Goal: Task Accomplishment & Management: Use online tool/utility

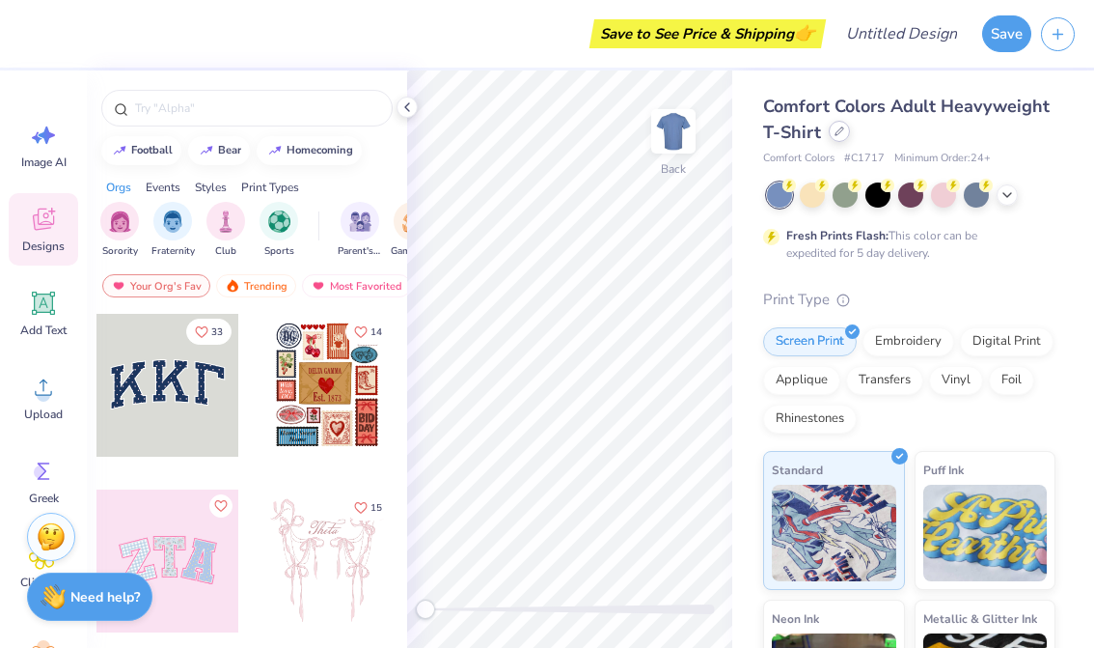
click at [840, 136] on div at bounding box center [839, 131] width 21 height 21
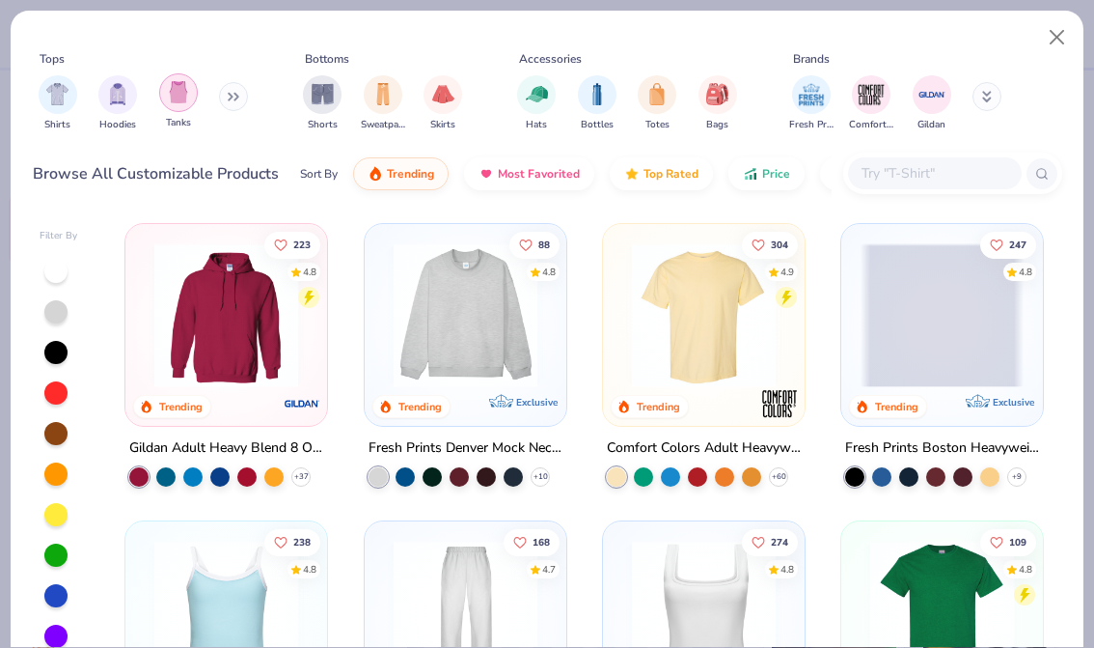
click at [181, 90] on img "filter for Tanks" at bounding box center [178, 92] width 21 height 22
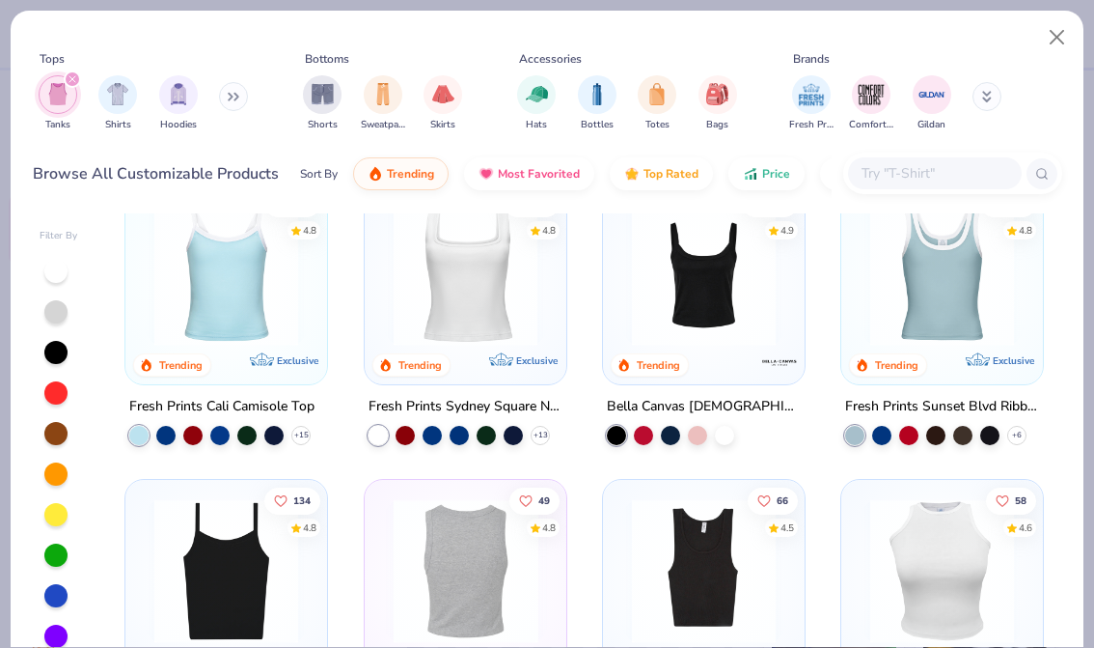
scroll to position [37, 0]
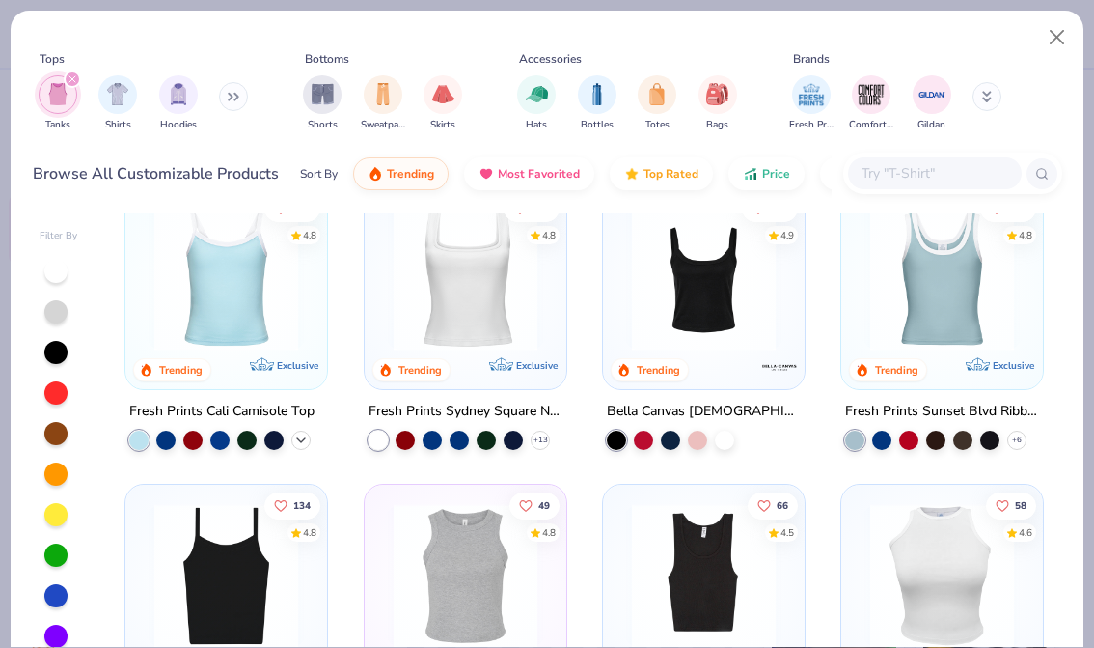
click at [306, 432] on icon at bounding box center [300, 439] width 15 height 15
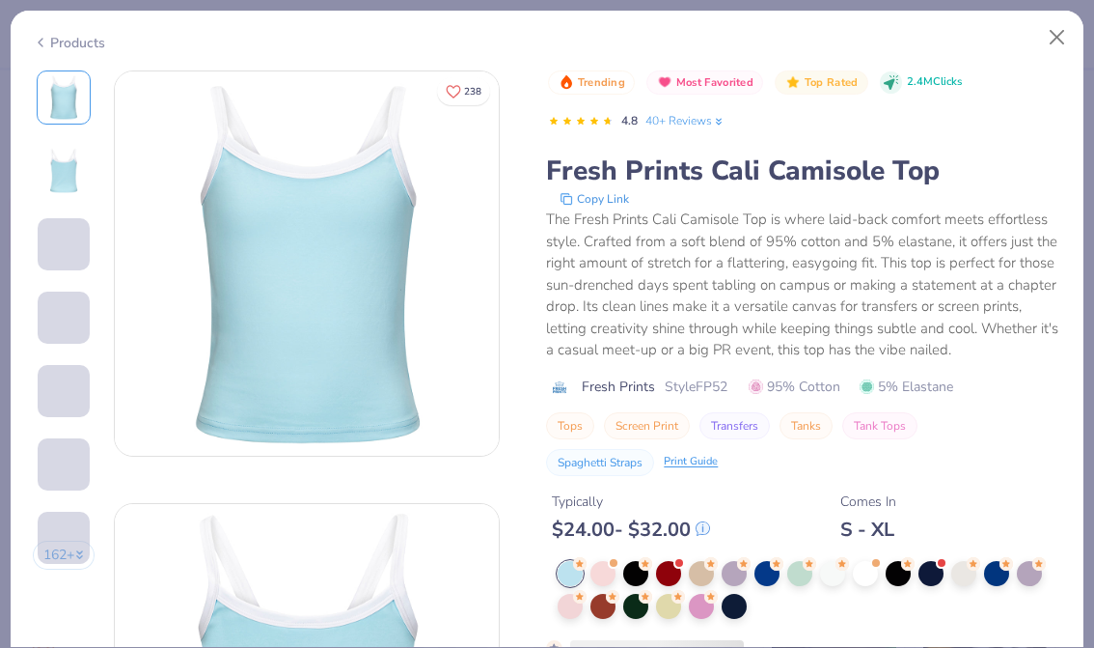
scroll to position [67, 0]
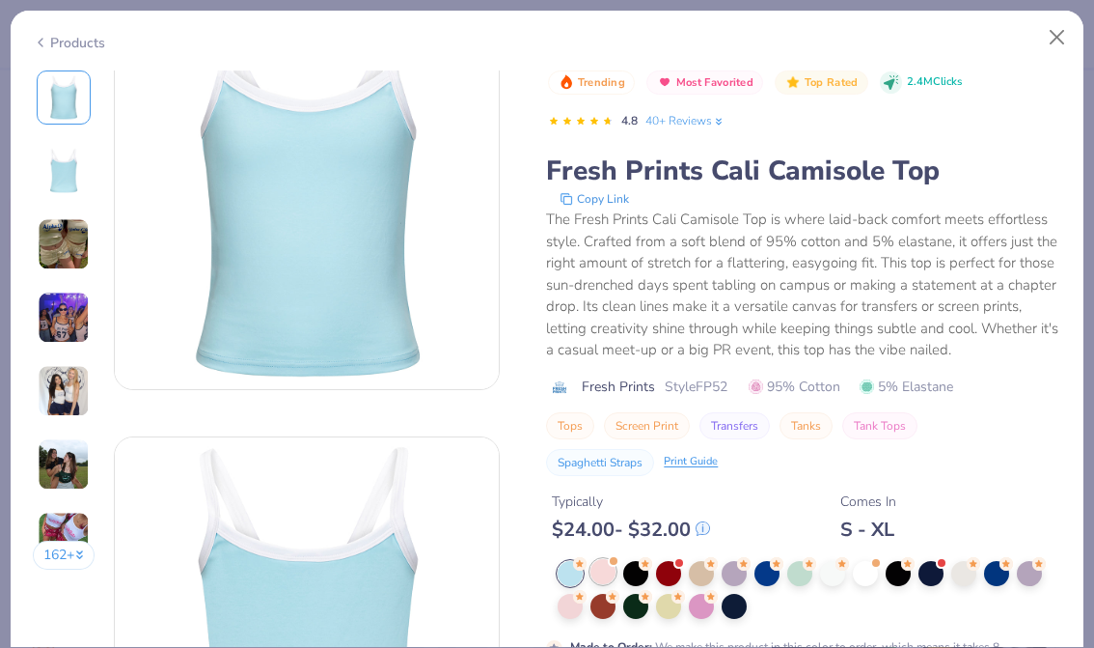
click at [600, 571] on div at bounding box center [603, 571] width 25 height 25
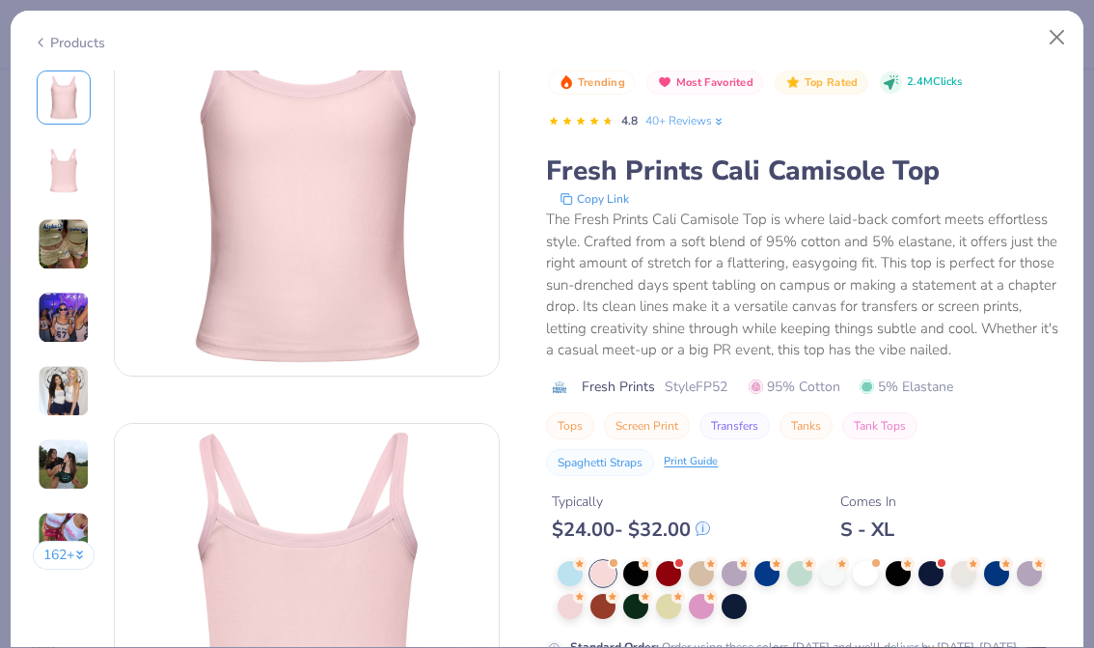
scroll to position [83, 0]
click at [579, 605] on div at bounding box center [570, 604] width 25 height 25
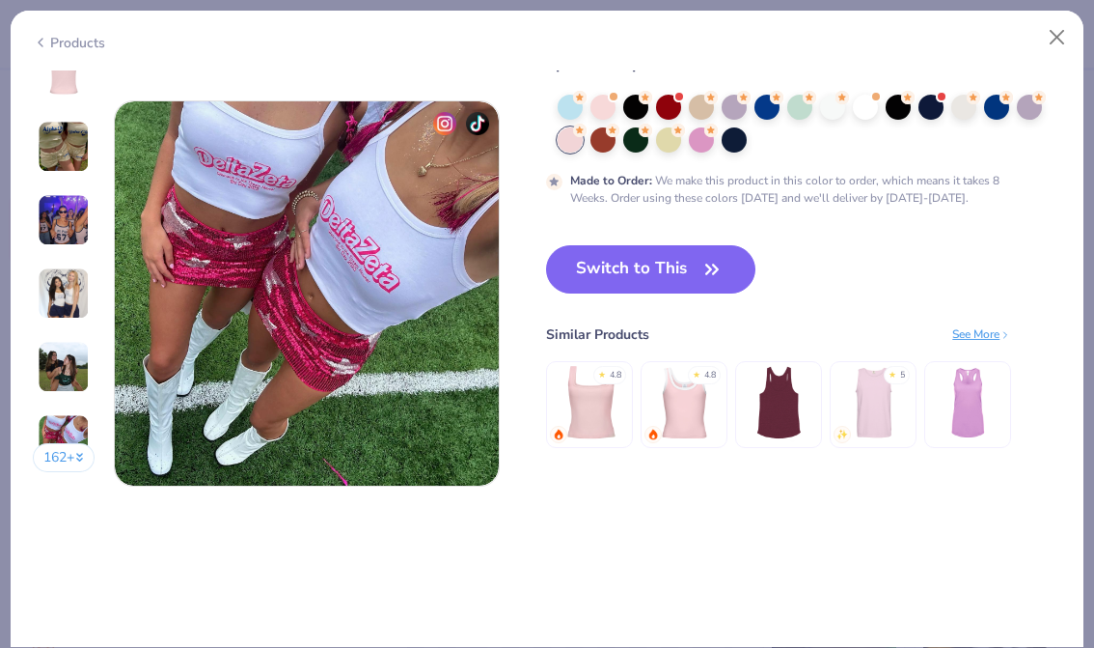
scroll to position [2565, 0]
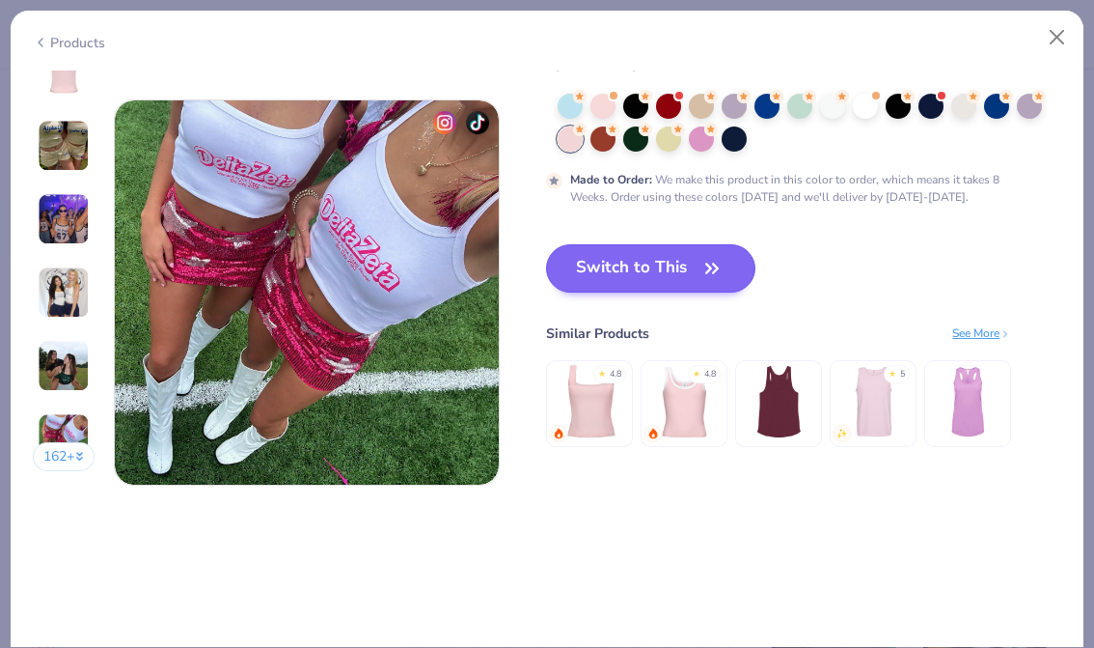
click at [675, 257] on button "Switch to This" at bounding box center [650, 268] width 209 height 48
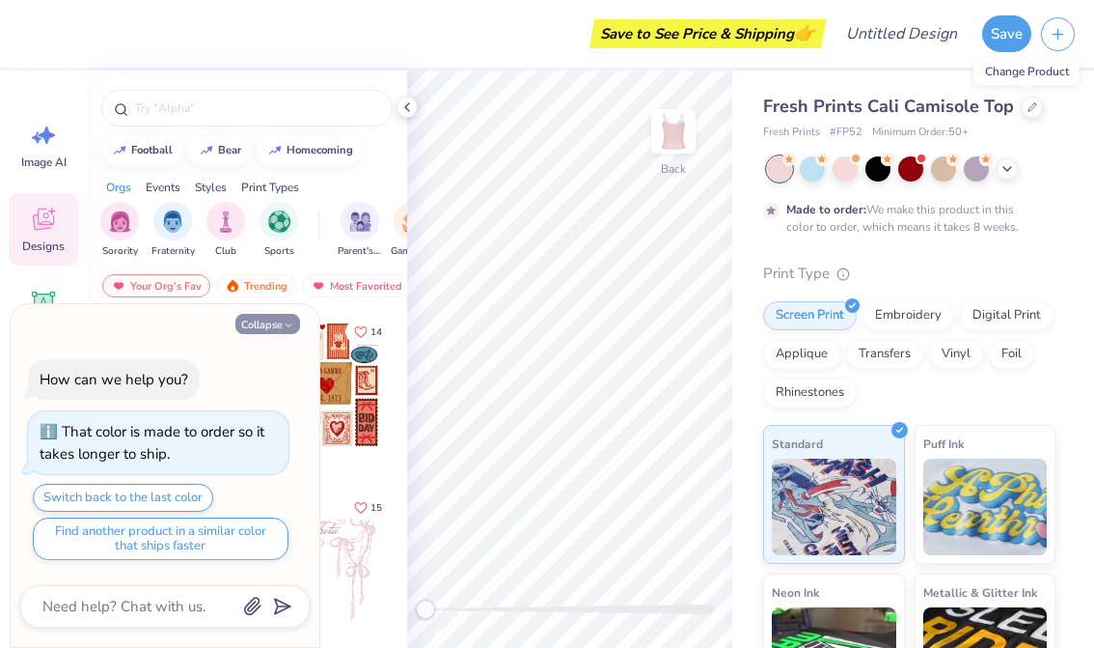
click at [262, 323] on button "Collapse" at bounding box center [267, 324] width 65 height 20
type textarea "x"
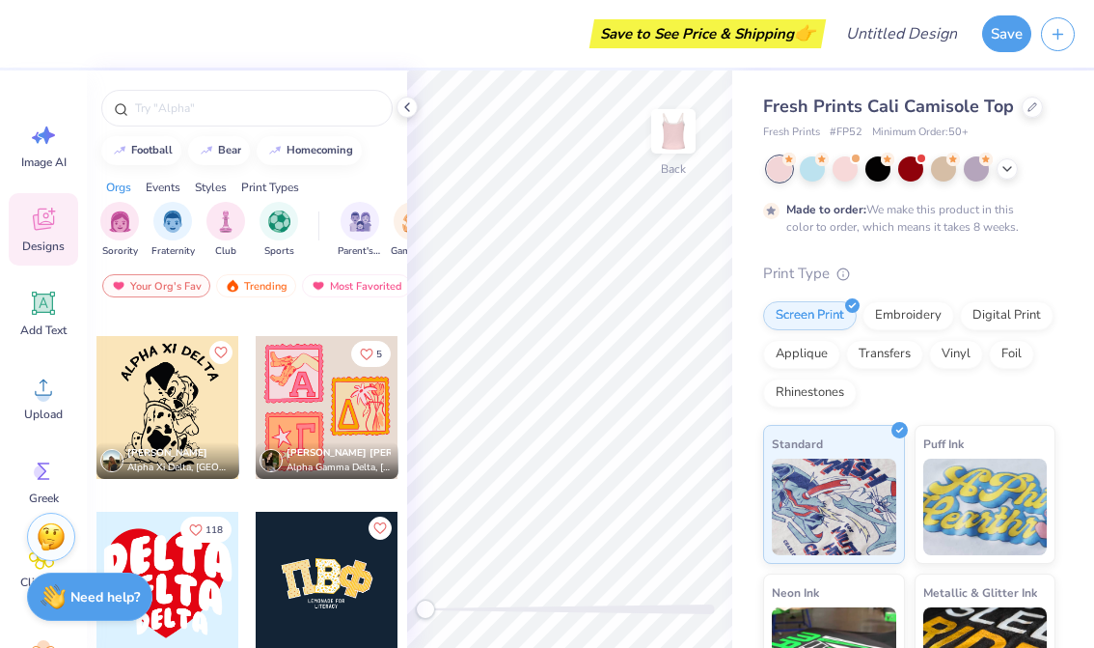
scroll to position [3669, 0]
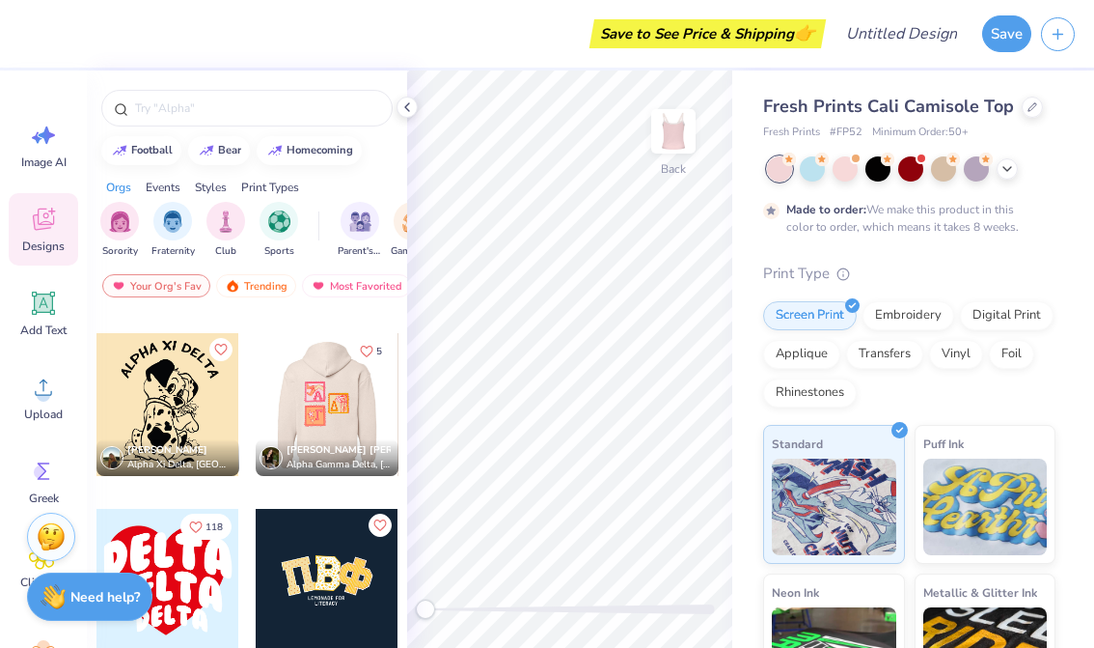
click at [256, 398] on div at bounding box center [184, 404] width 143 height 143
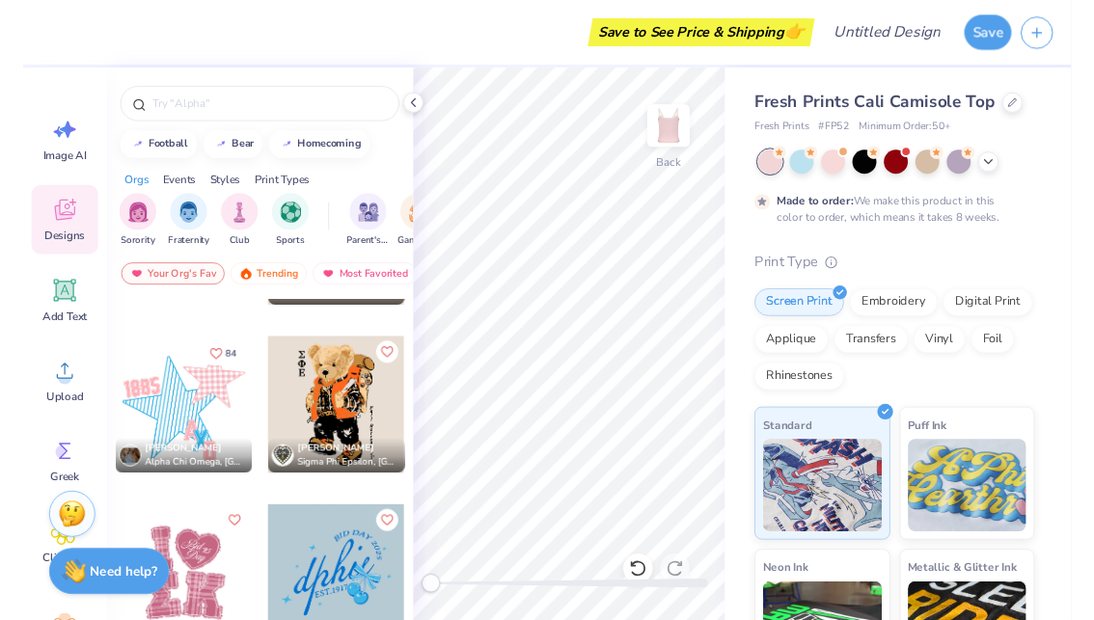
scroll to position [4531, 0]
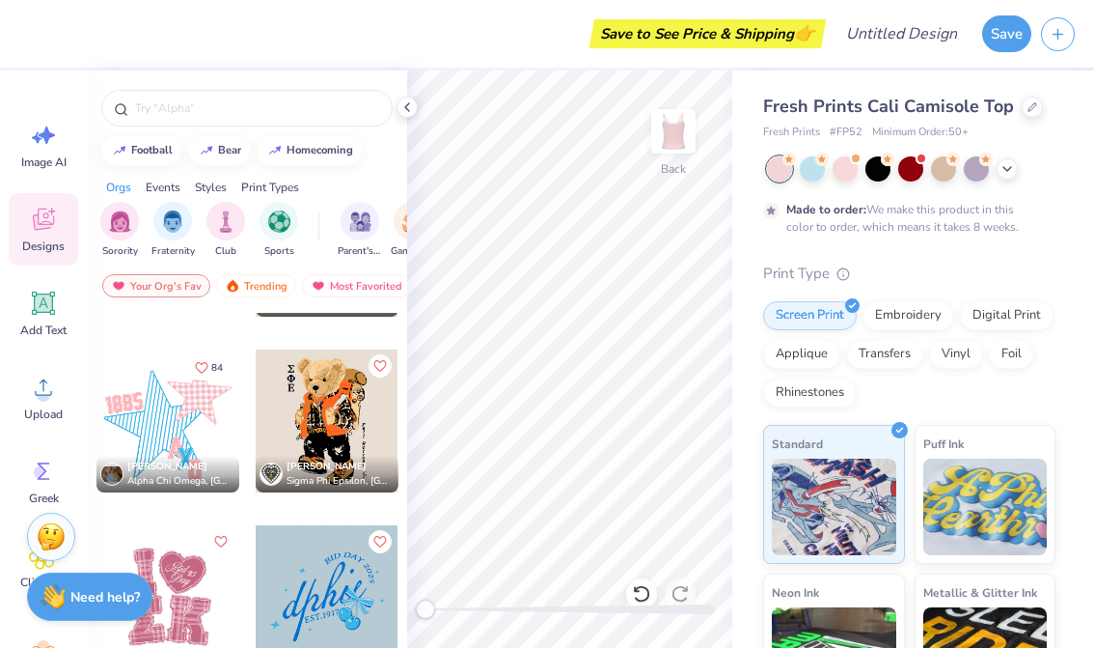
click at [224, 428] on div at bounding box center [168, 420] width 143 height 143
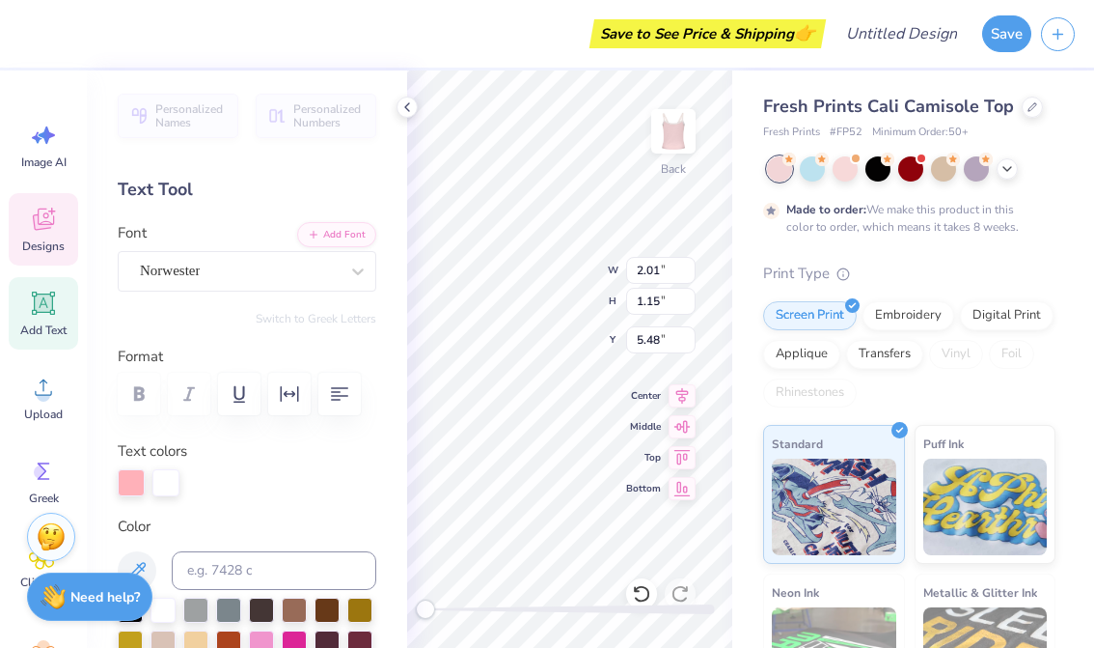
type textarea "1874"
type input "0.85"
type input "1.14"
type input "8.41"
type input "0.86"
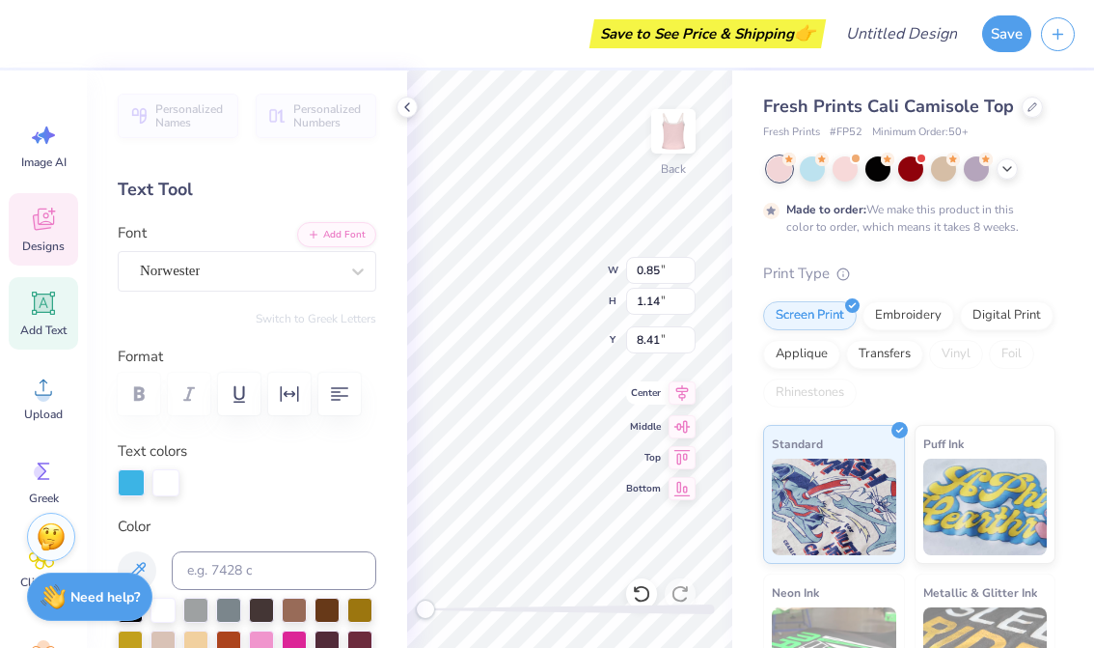
type input "7.84"
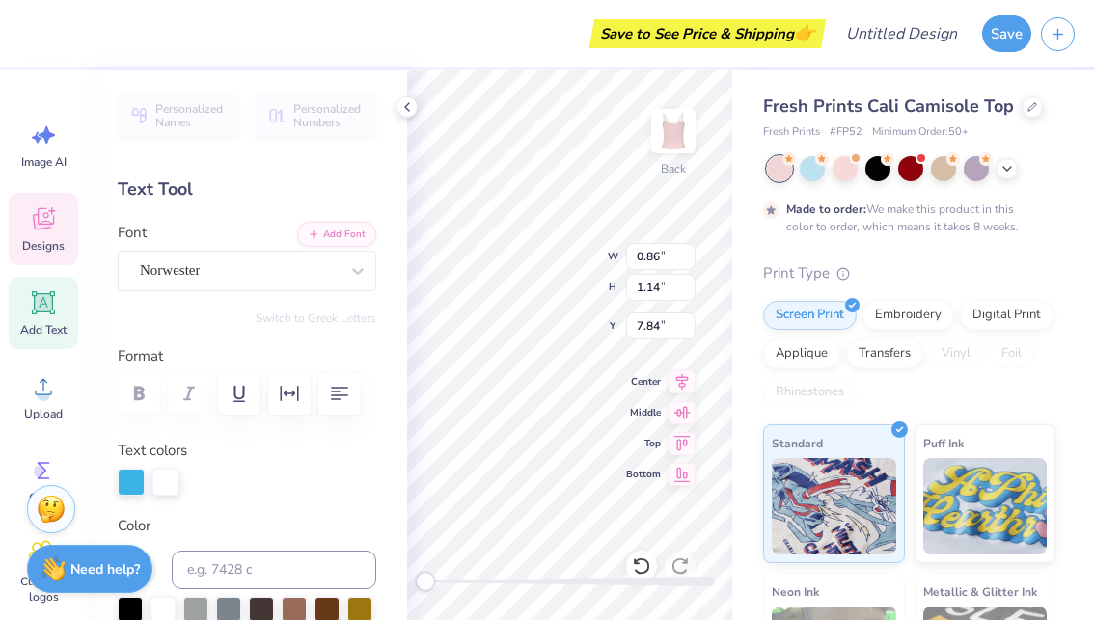
type input "0.85"
type input "8.41"
type input "0.86"
type input "7.84"
type textarea "a"
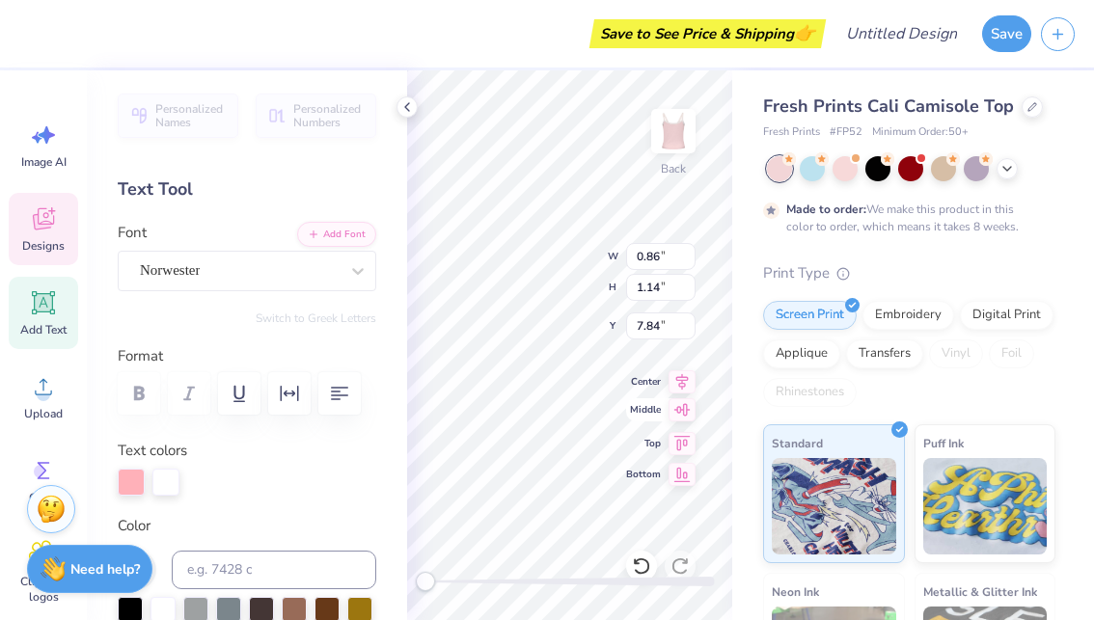
scroll to position [0, 0]
type textarea "g"
type textarea "gamma"
type input "0.85"
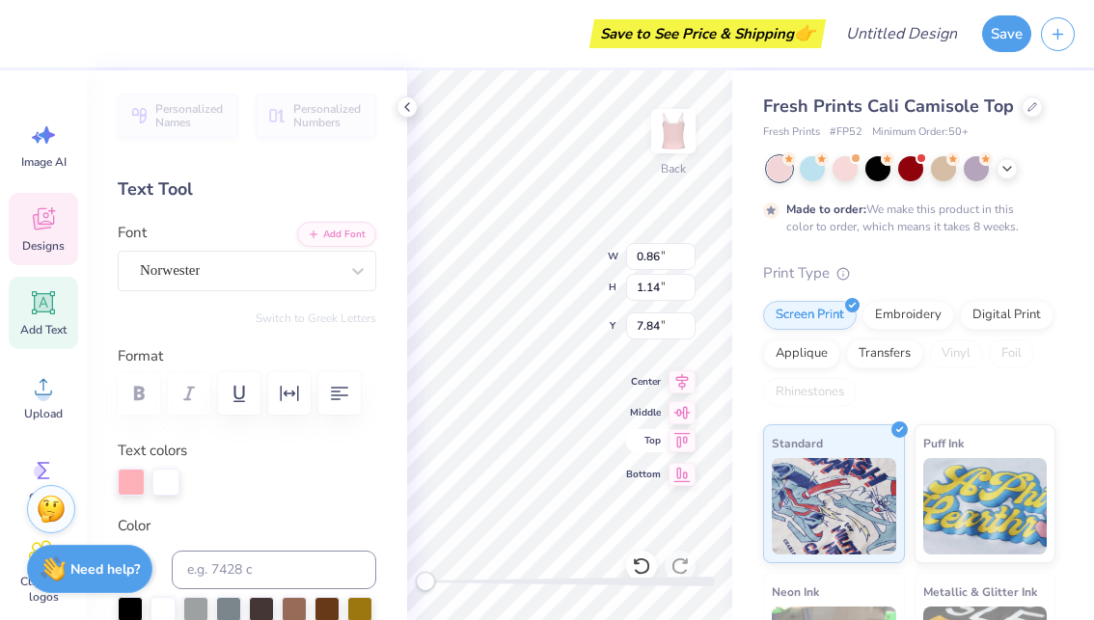
type input "8.41"
type textarea "x"
type textarea "phi"
type input "0.70"
type input "8.98"
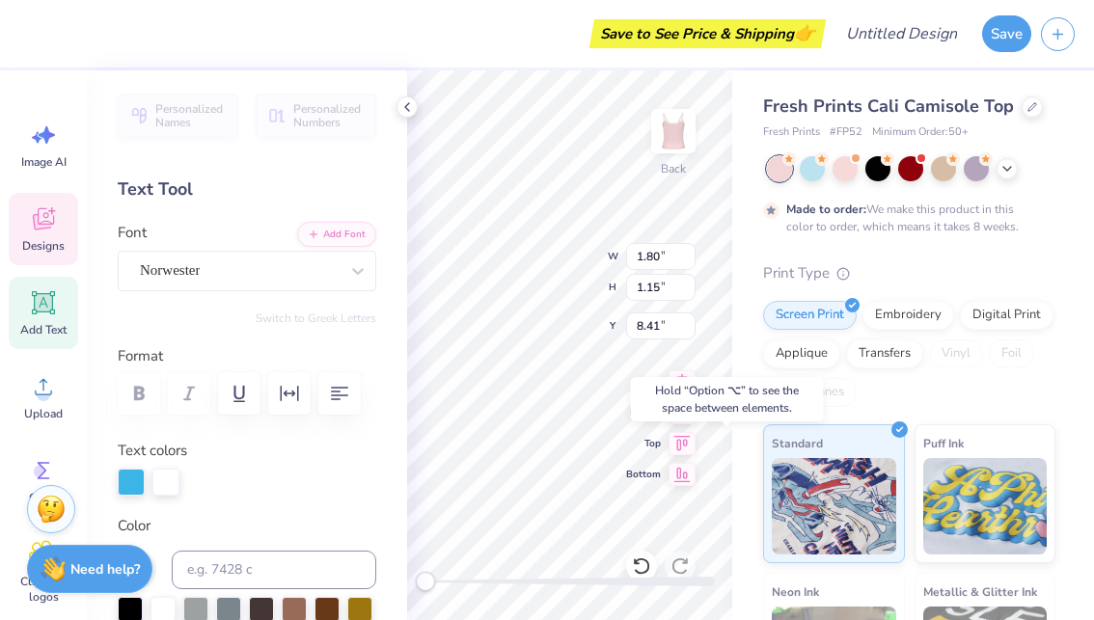
type input "4.35"
type input "1.14"
type input "7.84"
type input "1.80"
type input "1.15"
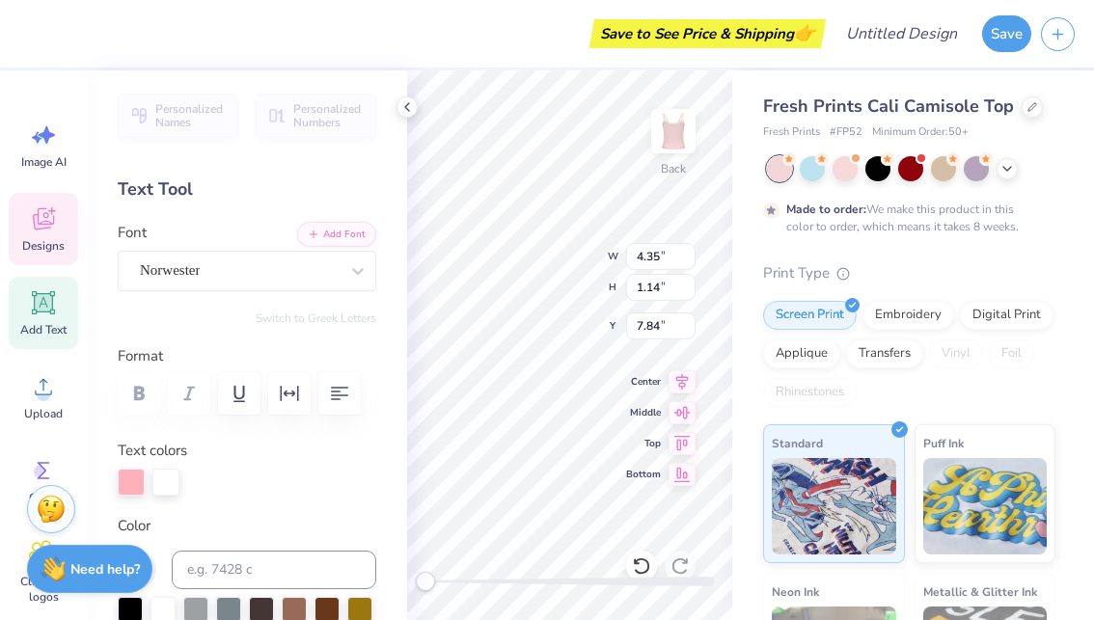
type input "8.85"
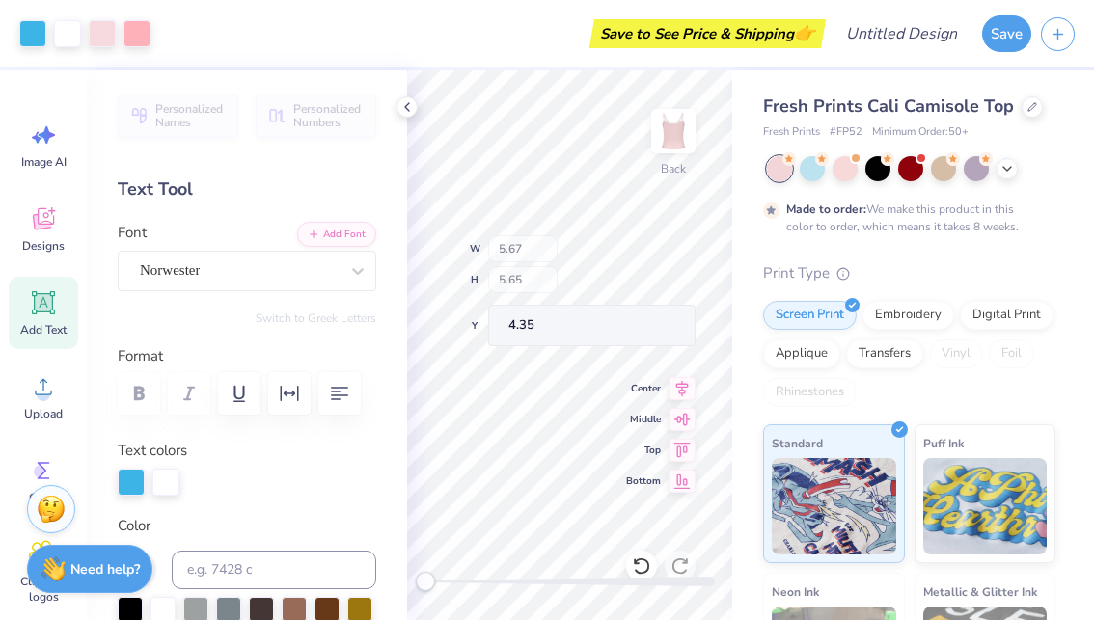
click at [526, 283] on div "Back W 5.67 H 5.65 Y 4.35 Center Middle Top Bottom" at bounding box center [569, 345] width 325 height 550
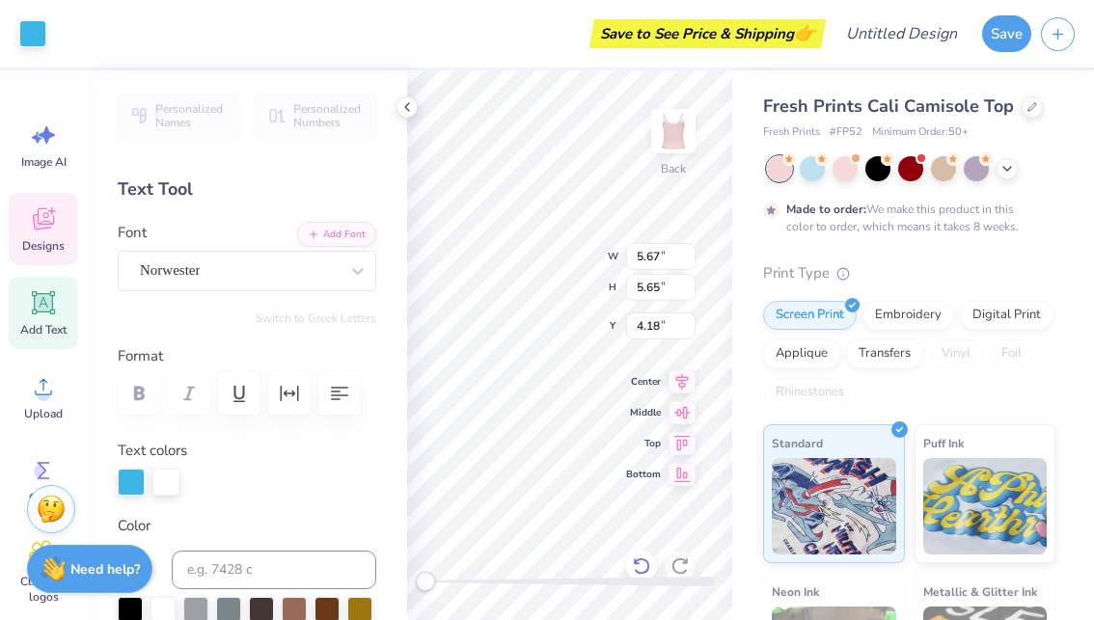
click at [642, 570] on icon at bounding box center [641, 566] width 19 height 19
click at [642, 569] on icon at bounding box center [641, 566] width 19 height 19
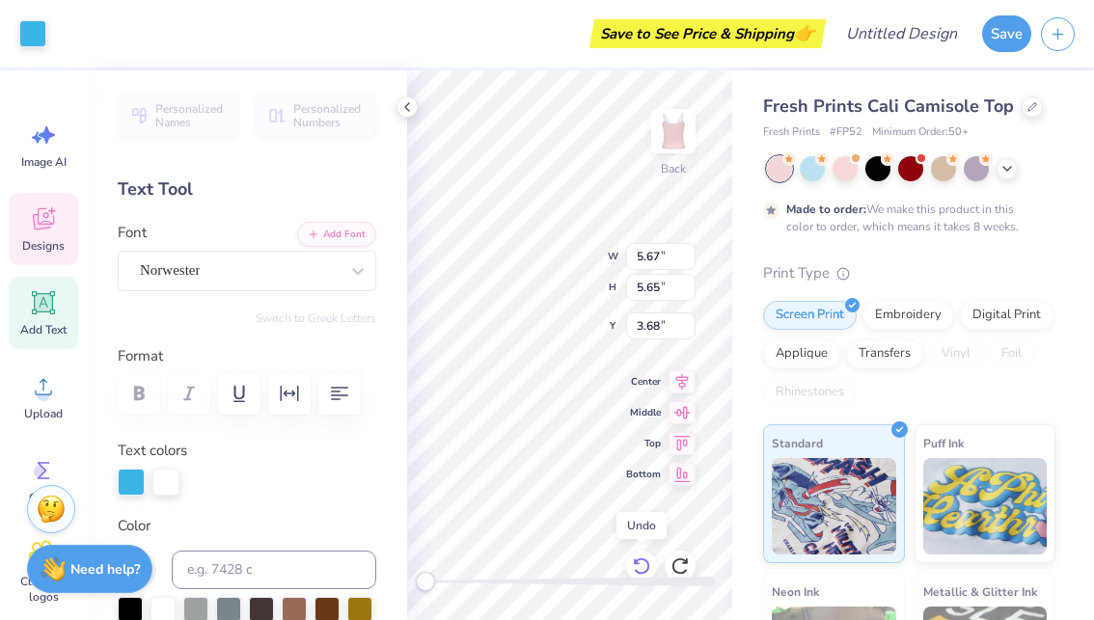
click at [642, 569] on icon at bounding box center [641, 566] width 19 height 19
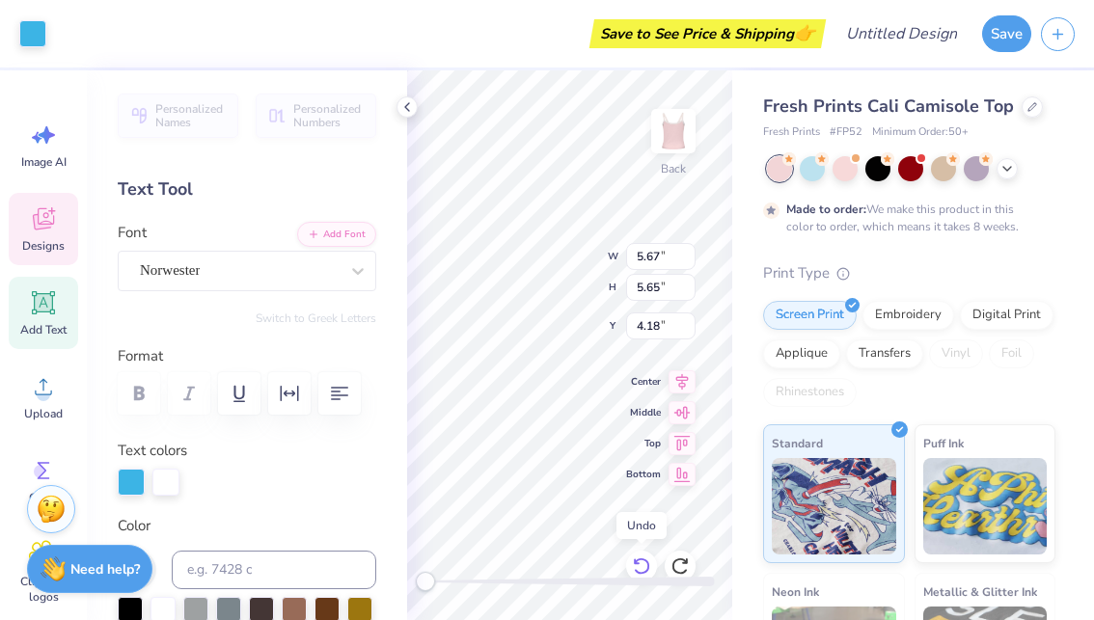
click at [642, 569] on icon at bounding box center [641, 566] width 19 height 19
type input "4.35"
type input "0.51"
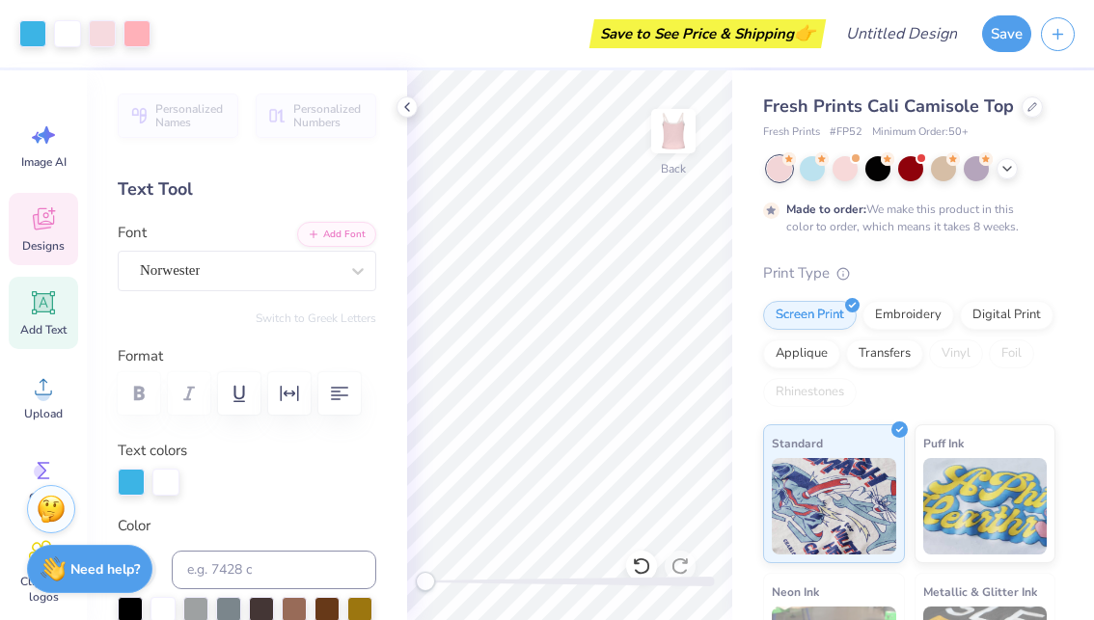
click at [36, 237] on div "Designs" at bounding box center [43, 229] width 69 height 72
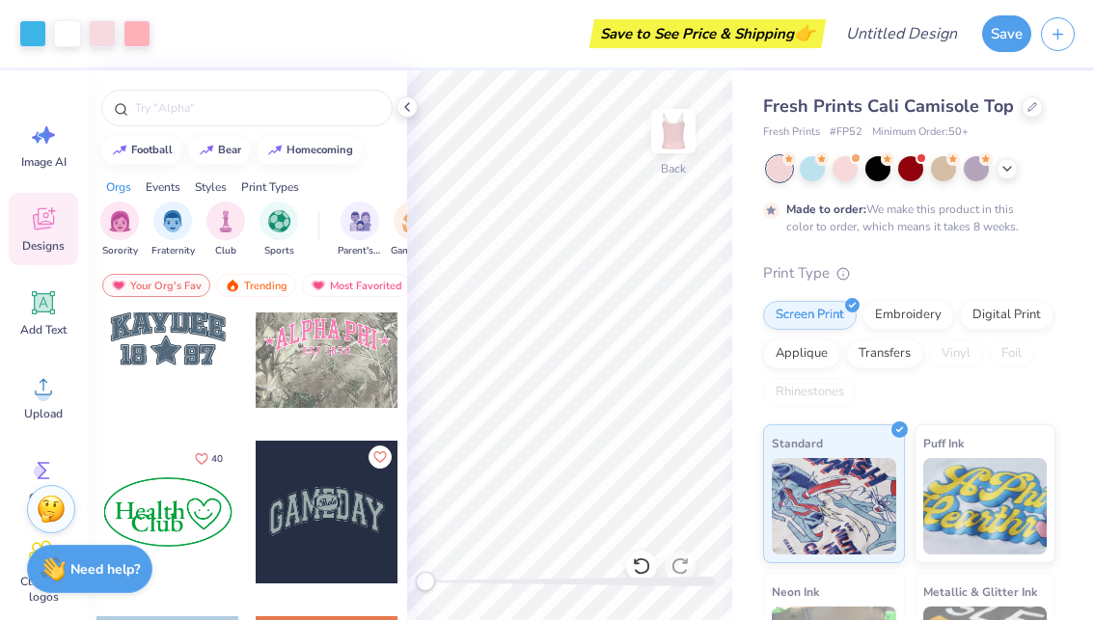
scroll to position [3032, 0]
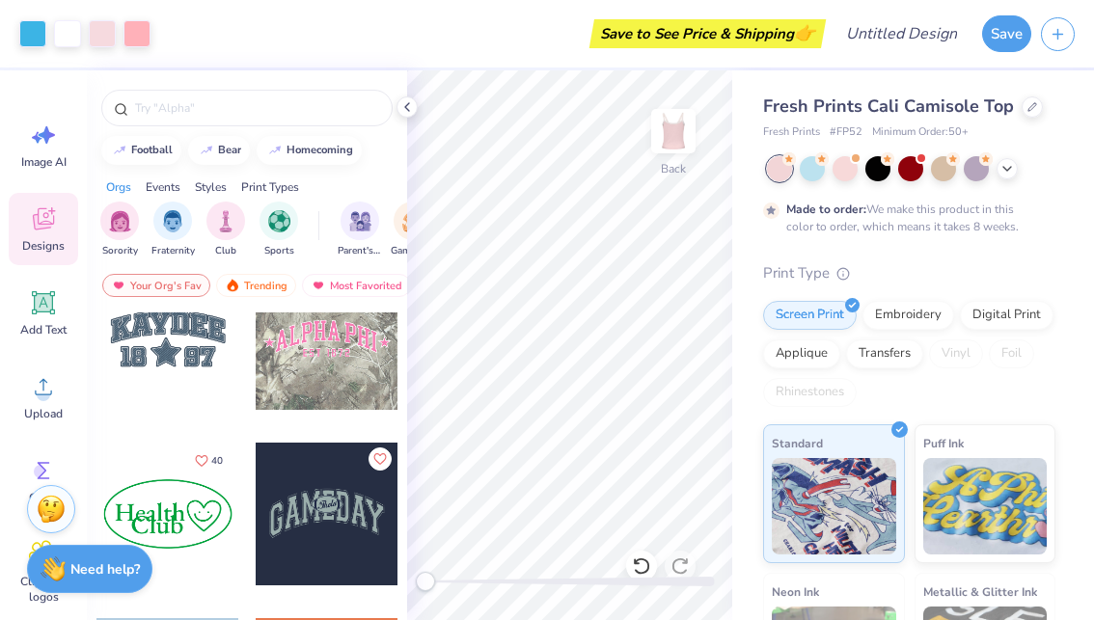
click at [310, 343] on div at bounding box center [327, 338] width 143 height 143
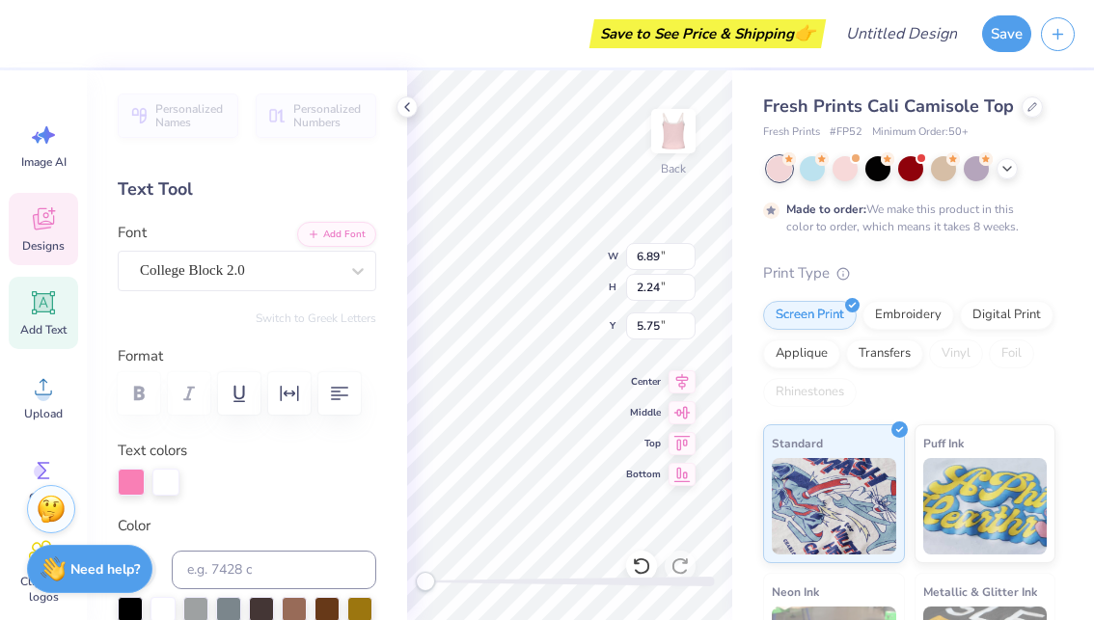
scroll to position [0, 0]
type textarea "gamma PHI"
type input "0.77"
type input "0.73"
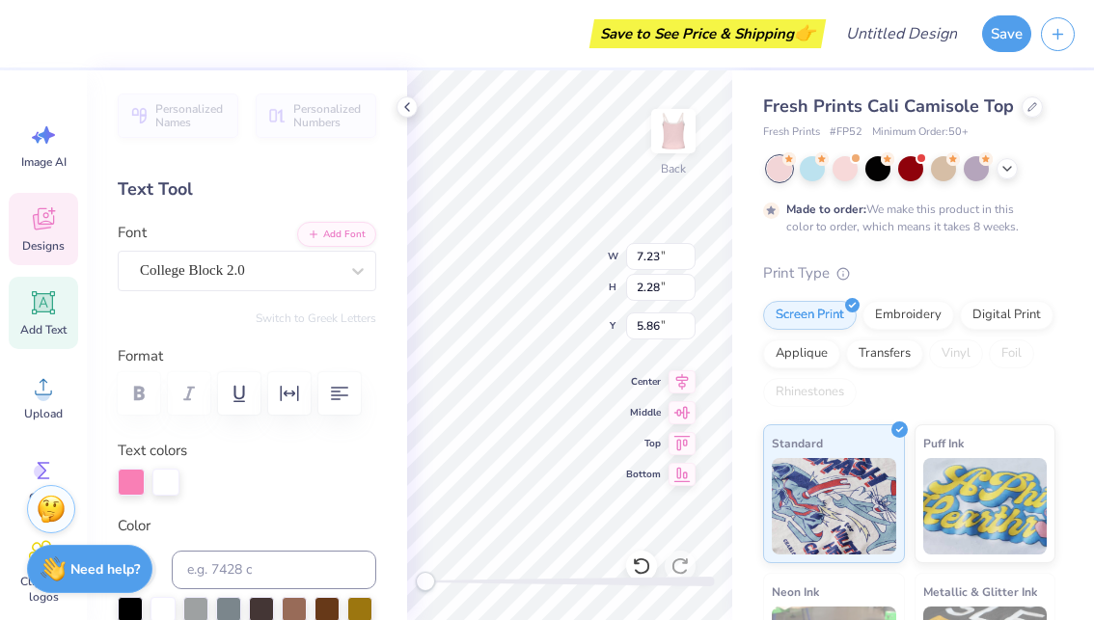
type input "6.88"
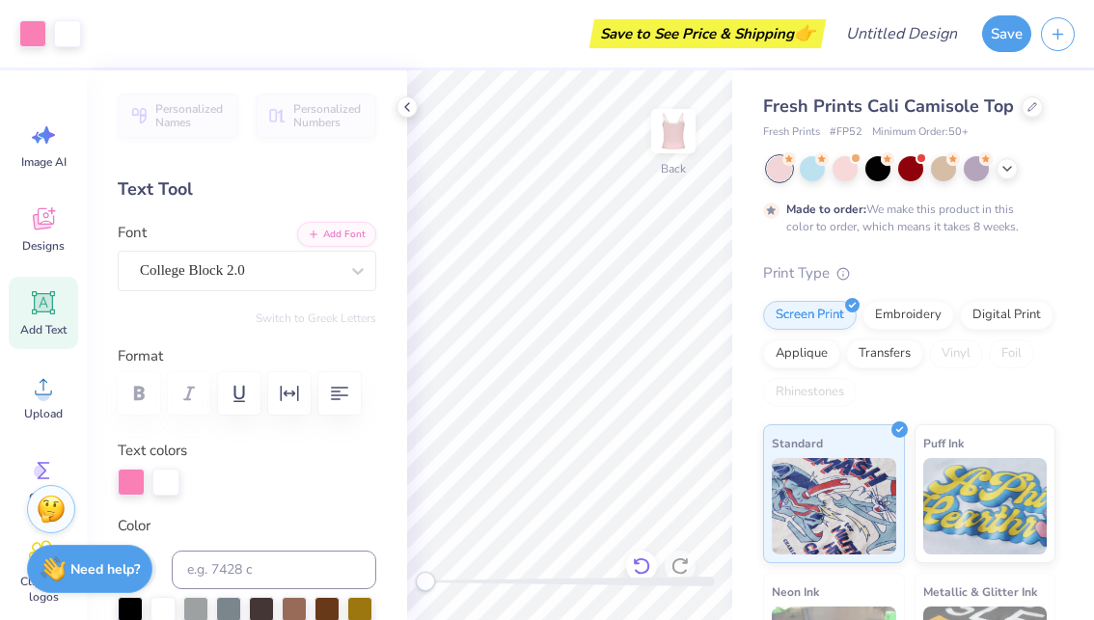
click at [639, 561] on icon at bounding box center [641, 566] width 16 height 17
type input "1.02"
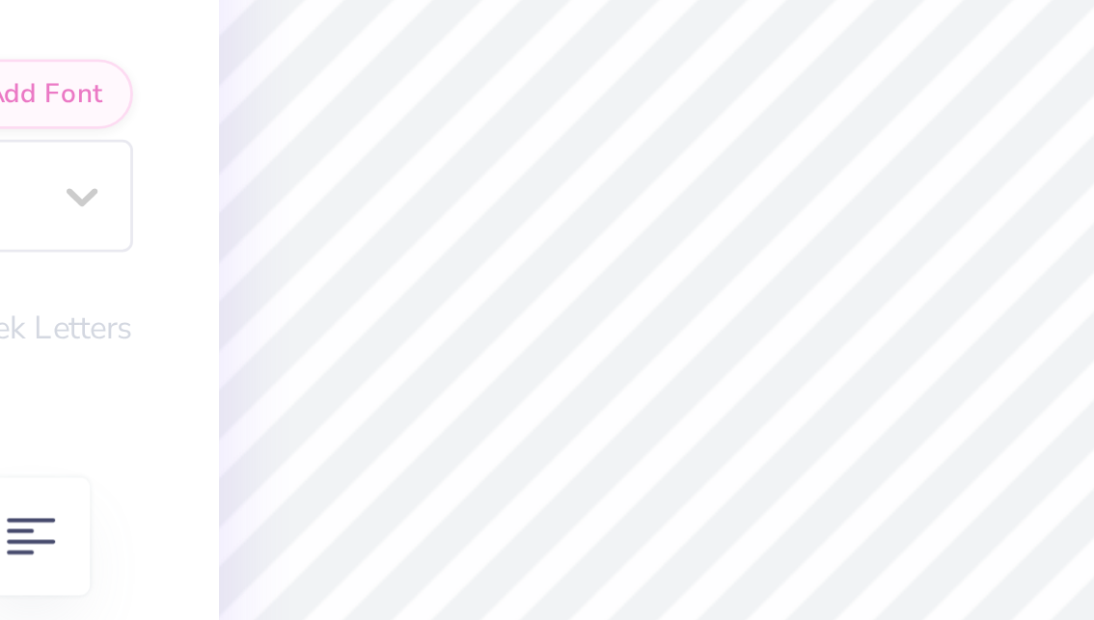
click at [407, 85] on div "Back" at bounding box center [569, 345] width 325 height 550
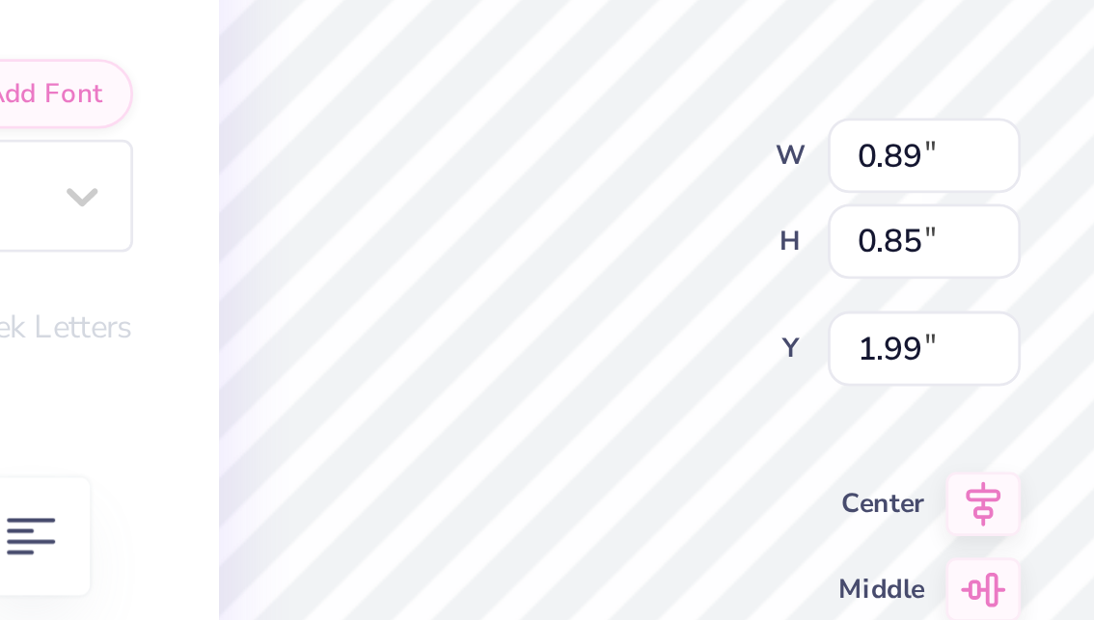
click at [407, 75] on div "Back W 0.89 0.89 " H 0.85 0.85 " Y 1.99 1.99 " Center Middle Top Bottom" at bounding box center [569, 345] width 325 height 550
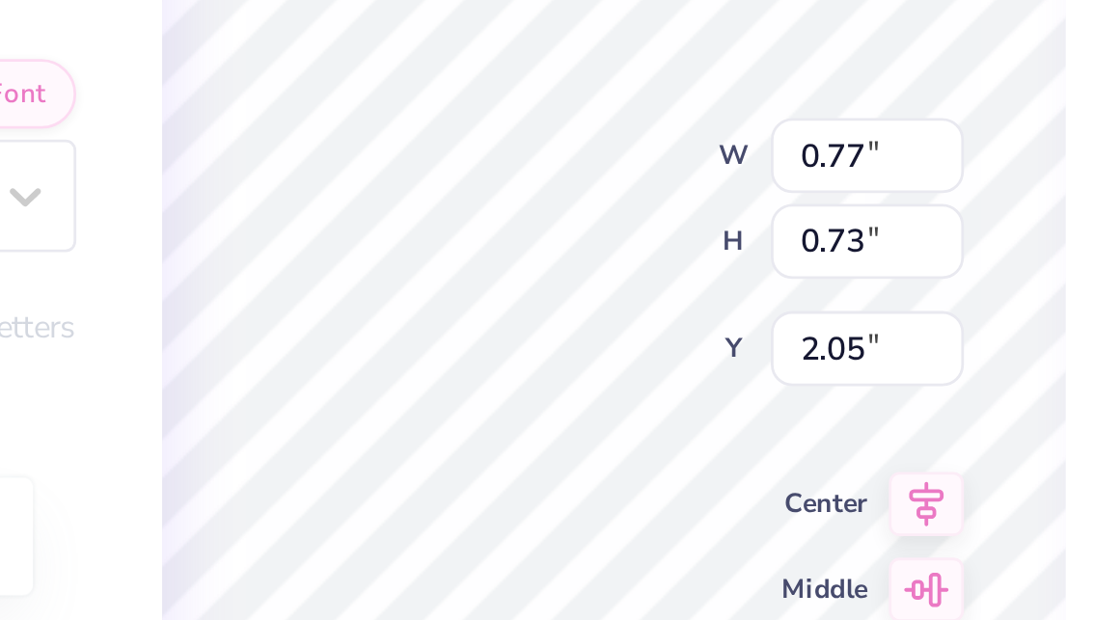
click at [407, 72] on div "Back W 0.77 0.77 " H 0.73 0.73 " Y 2.05 2.05 " Center [GEOGRAPHIC_DATA]" at bounding box center [569, 345] width 325 height 550
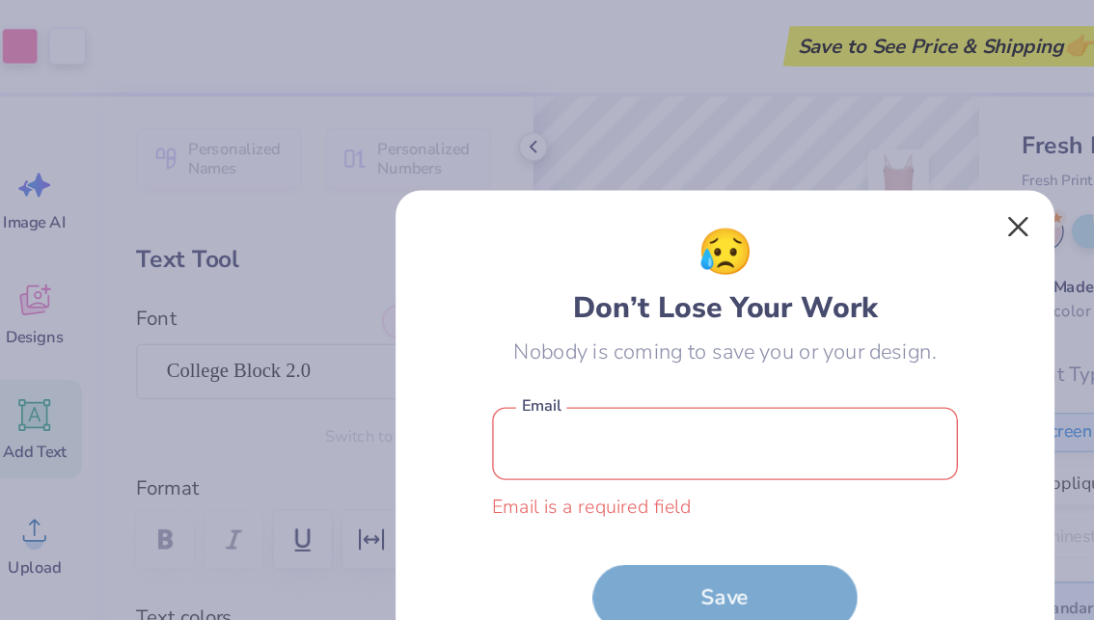
click at [743, 176] on button "Close" at bounding box center [761, 166] width 37 height 37
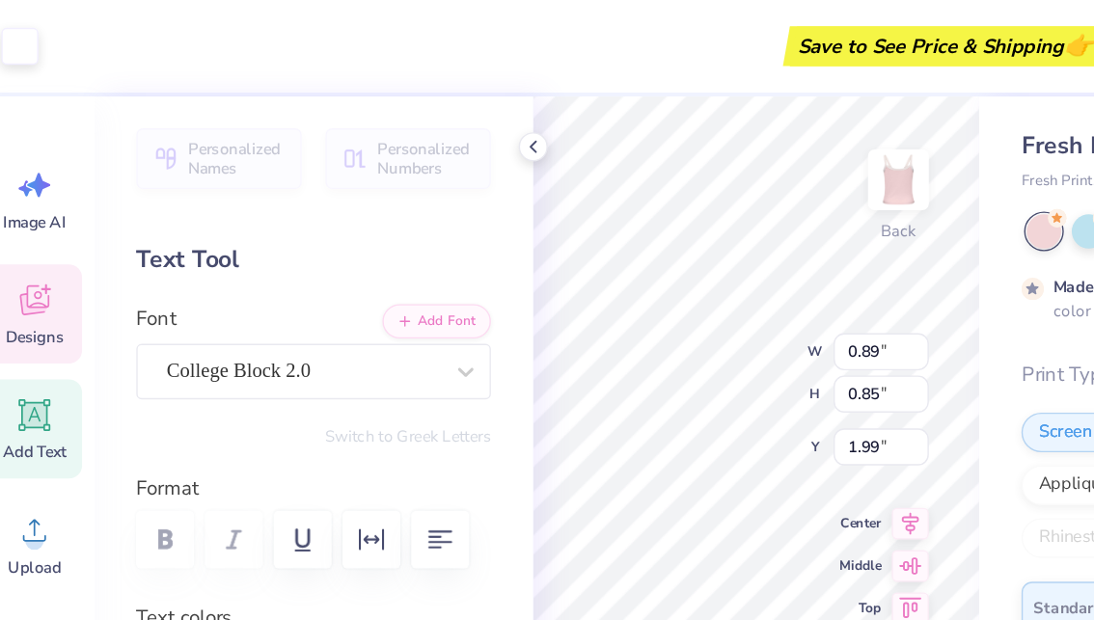
click at [649, 275] on div "Back W 0.89 0.89 " H 0.85 0.85 " Y 1.99 1.99 " Center Middle Top Bottom" at bounding box center [569, 345] width 325 height 550
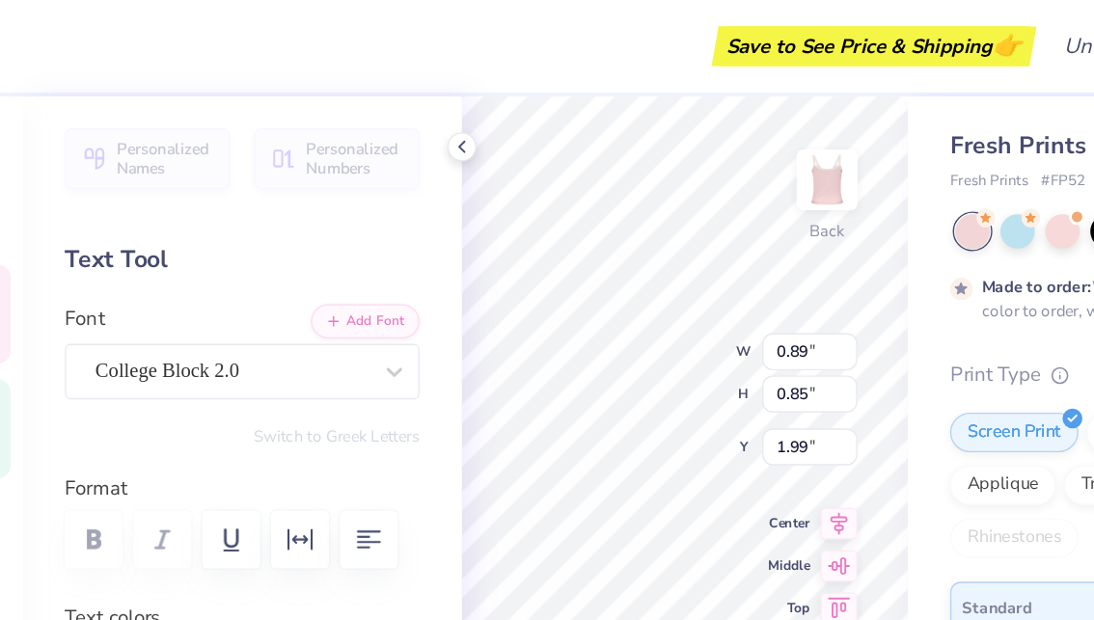
click at [593, 286] on div "Back W 0.89 0.89 " H 0.85 0.85 " Y 1.99 1.99 " Center Middle Top Bottom" at bounding box center [569, 345] width 325 height 550
click at [598, 285] on div "Back W 0.89 0.89 " H 0.85 0.85 " Y 1.99 1.99 " Center Middle Top Bottom" at bounding box center [569, 345] width 325 height 550
click at [609, 268] on div "Back W 0.77 0.77 " H 0.73 0.73 " Y 2.05 2.05 " Center [GEOGRAPHIC_DATA]" at bounding box center [569, 345] width 325 height 550
click at [600, 286] on div "Back W 0.89 0.89 " H 0.85 0.85 " Y 1.99 1.99 " Center Middle Top Bottom" at bounding box center [569, 345] width 325 height 550
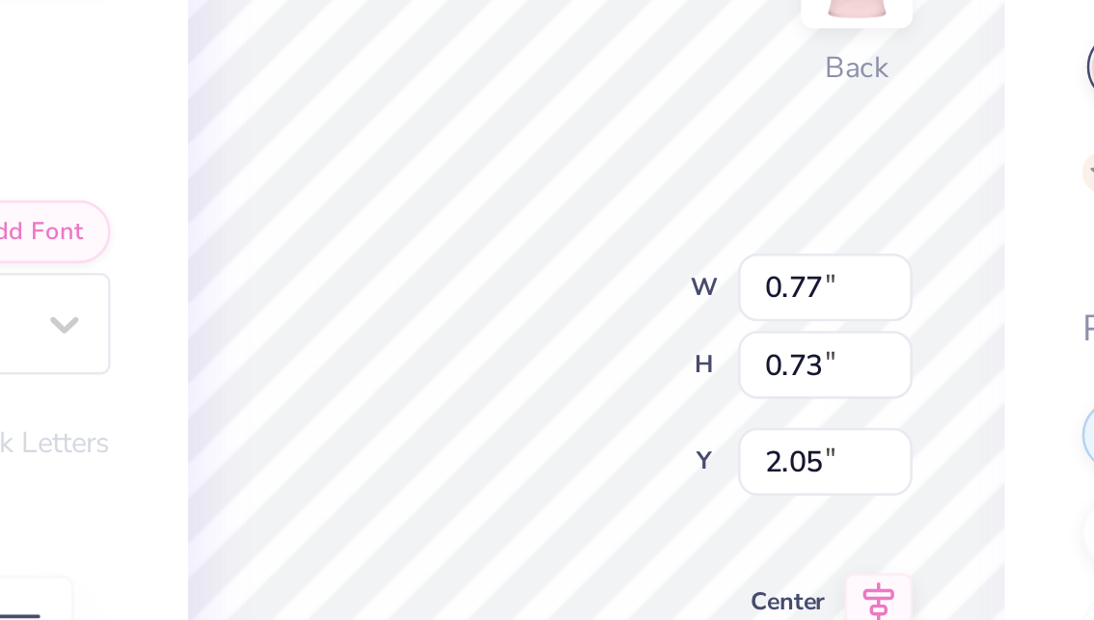
click at [407, 133] on div "Back W 0.77 0.77 " H 0.73 0.73 " Y 2.05 2.05 " Center [GEOGRAPHIC_DATA]" at bounding box center [569, 345] width 325 height 550
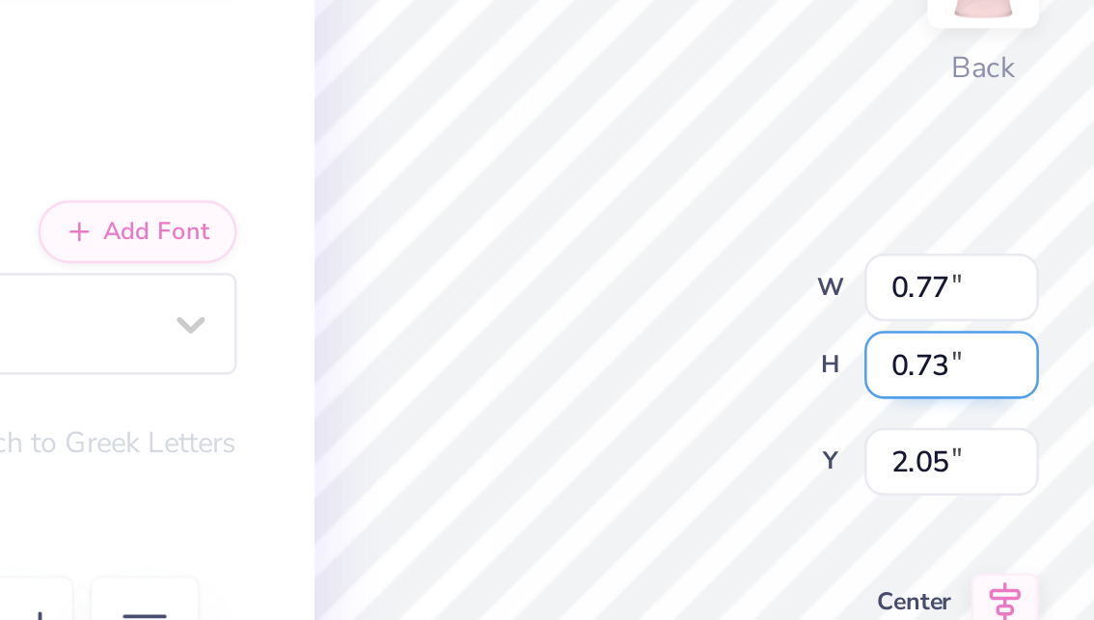
click at [407, 137] on div "Back W 0.77 0.77 " H 0.73 0.73 " Y 2.05 2.05 " Center [GEOGRAPHIC_DATA]" at bounding box center [569, 345] width 325 height 550
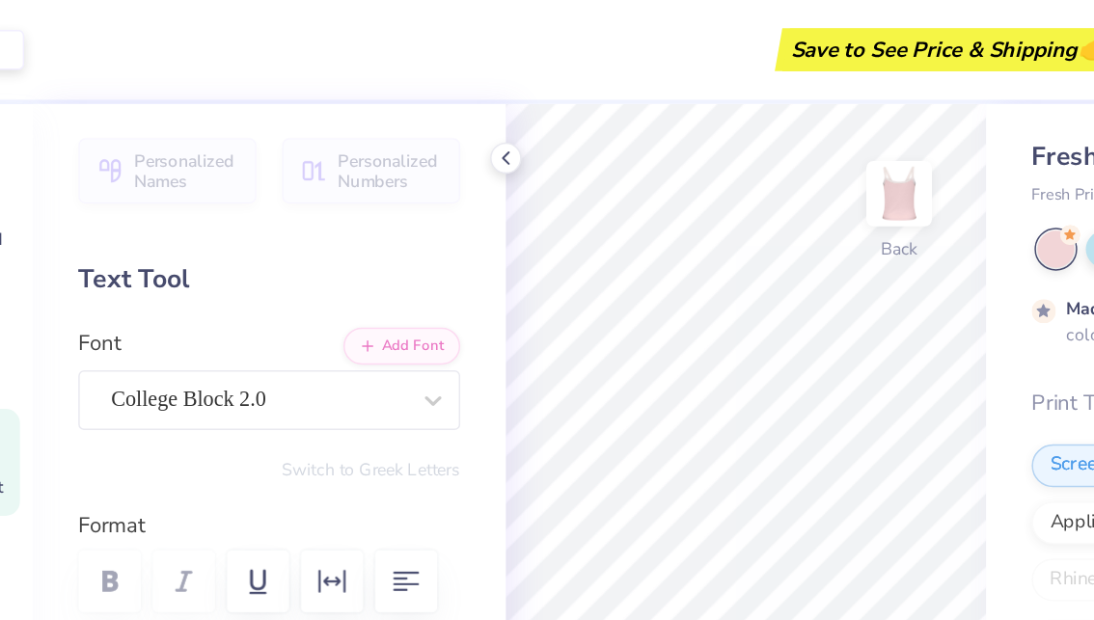
scroll to position [0, 97]
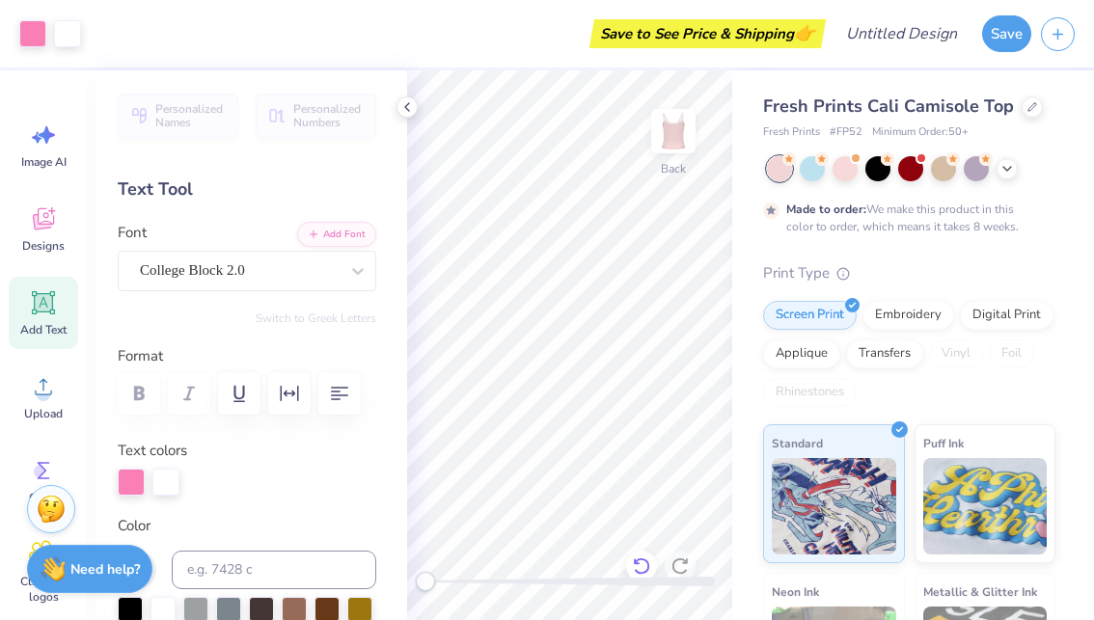
click at [647, 564] on icon at bounding box center [641, 566] width 19 height 19
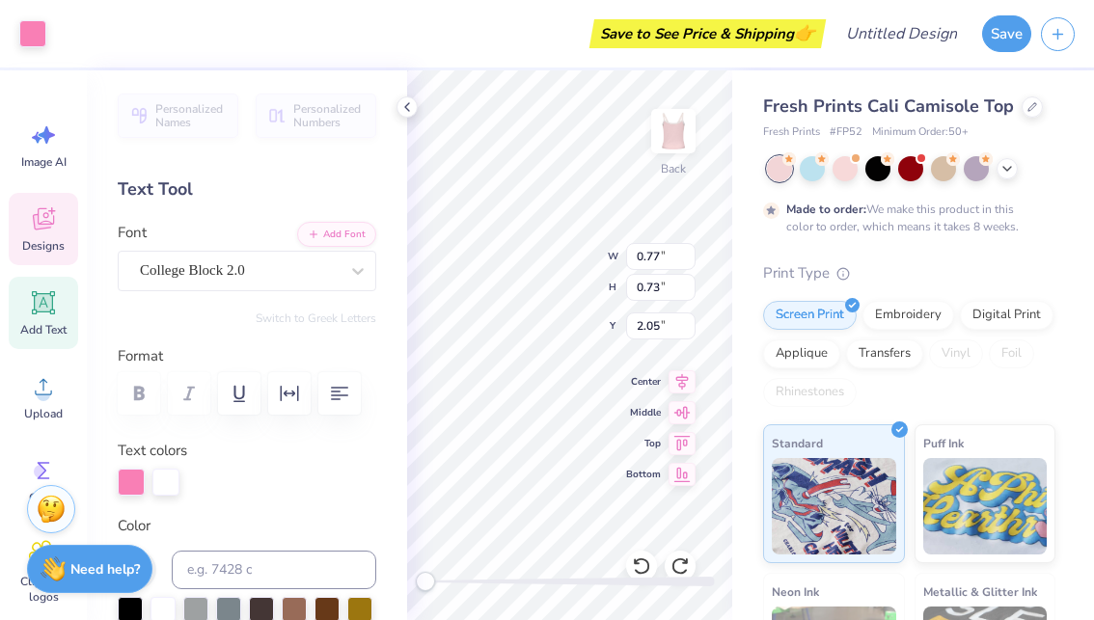
click at [672, 282] on div "Back W 0.77 0.77 " H 0.73 0.73 " Y 2.05 2.05 " Center [GEOGRAPHIC_DATA]" at bounding box center [569, 345] width 325 height 550
click at [672, 287] on div "Back W 0.89 0.89 " H 0.85 0.85 " Y 1.99 1.99 " Center Middle Top Bottom" at bounding box center [569, 345] width 325 height 550
click at [682, 283] on input "0.73" at bounding box center [660, 287] width 69 height 27
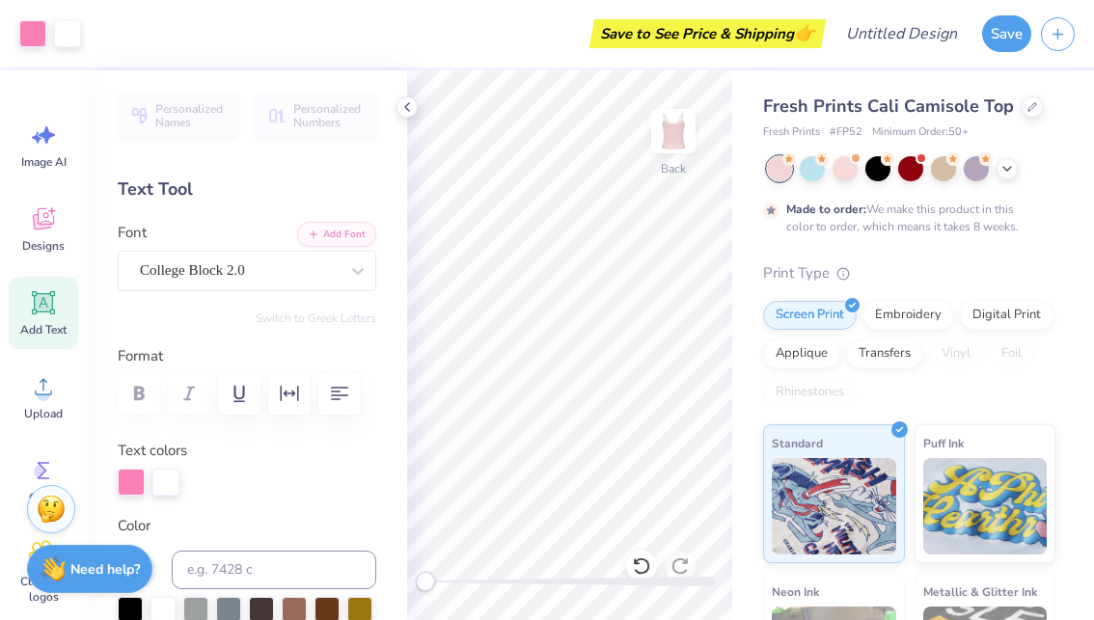
scroll to position [0, 0]
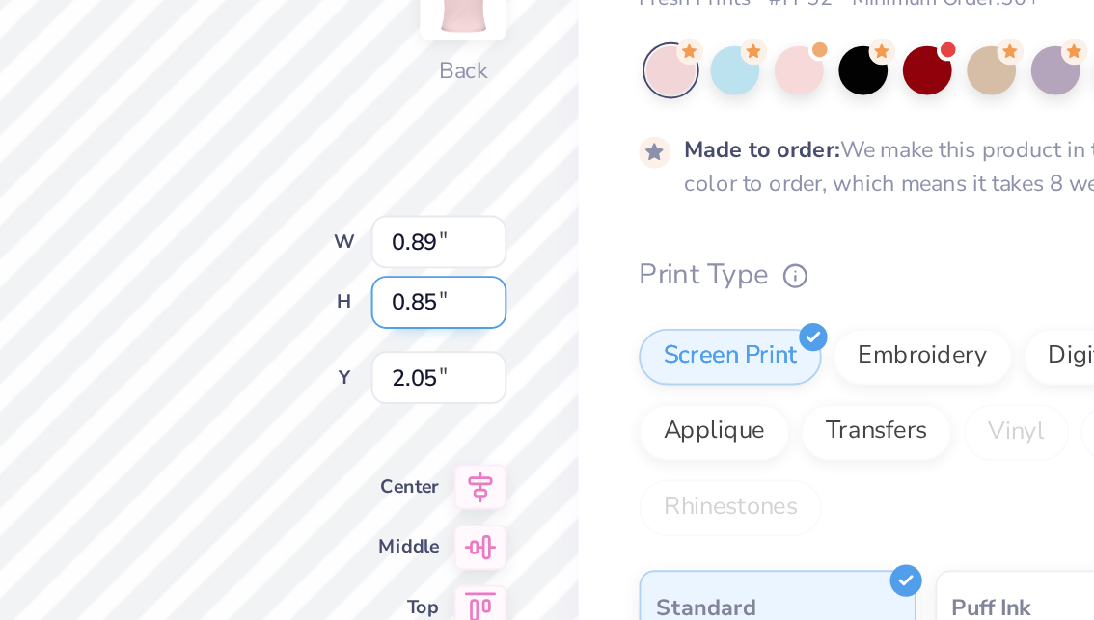
click at [626, 274] on input "0.85" at bounding box center [660, 287] width 69 height 27
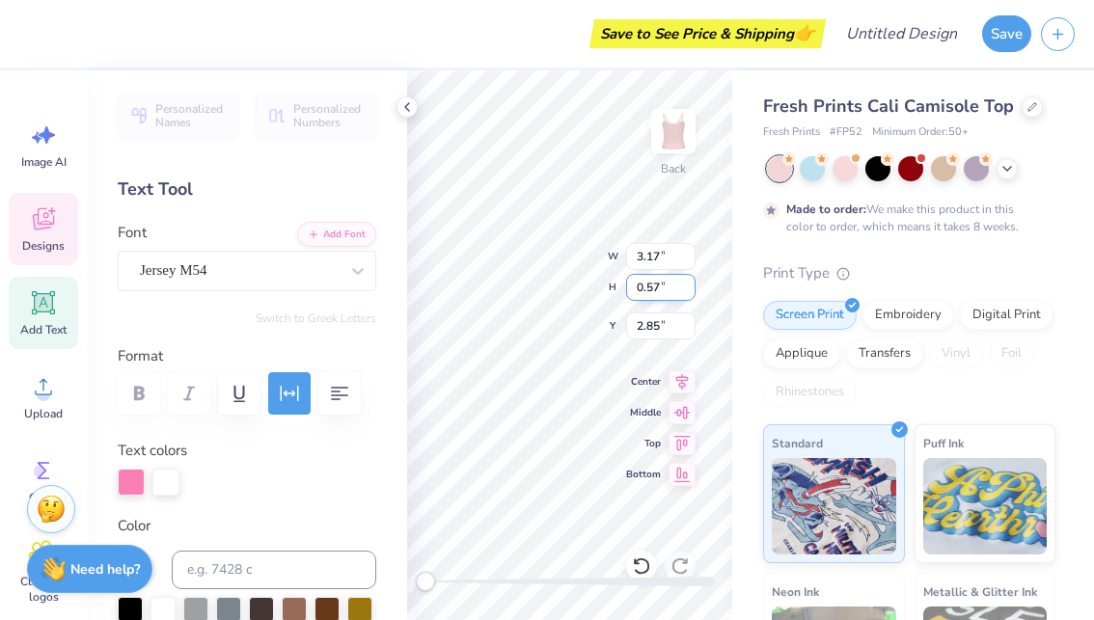
type textarea "est 1874"
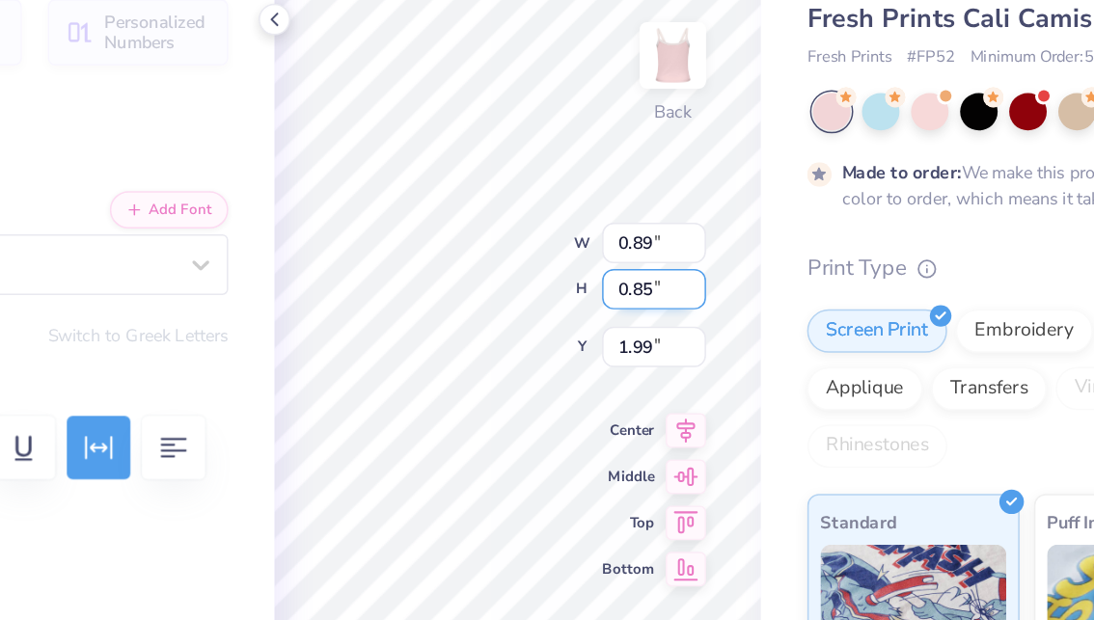
click at [456, 181] on div "Back W 0.89 0.89 " H 0.85 0.85 " Y 1.99 1.99 " Center Middle Top Bottom" at bounding box center [569, 345] width 325 height 550
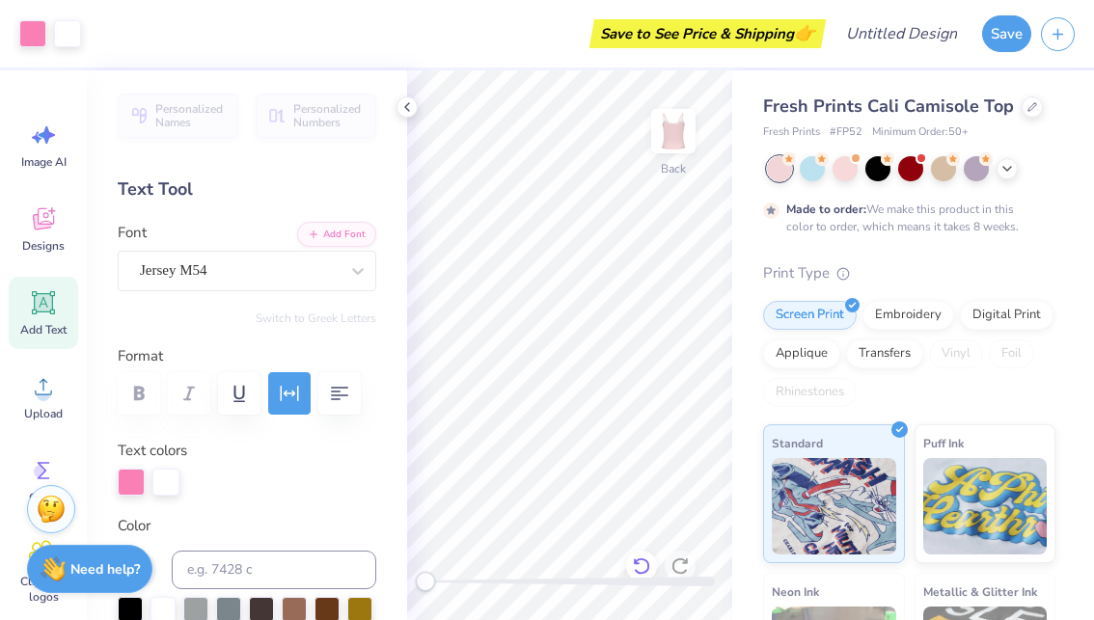
click at [637, 566] on icon at bounding box center [641, 566] width 19 height 19
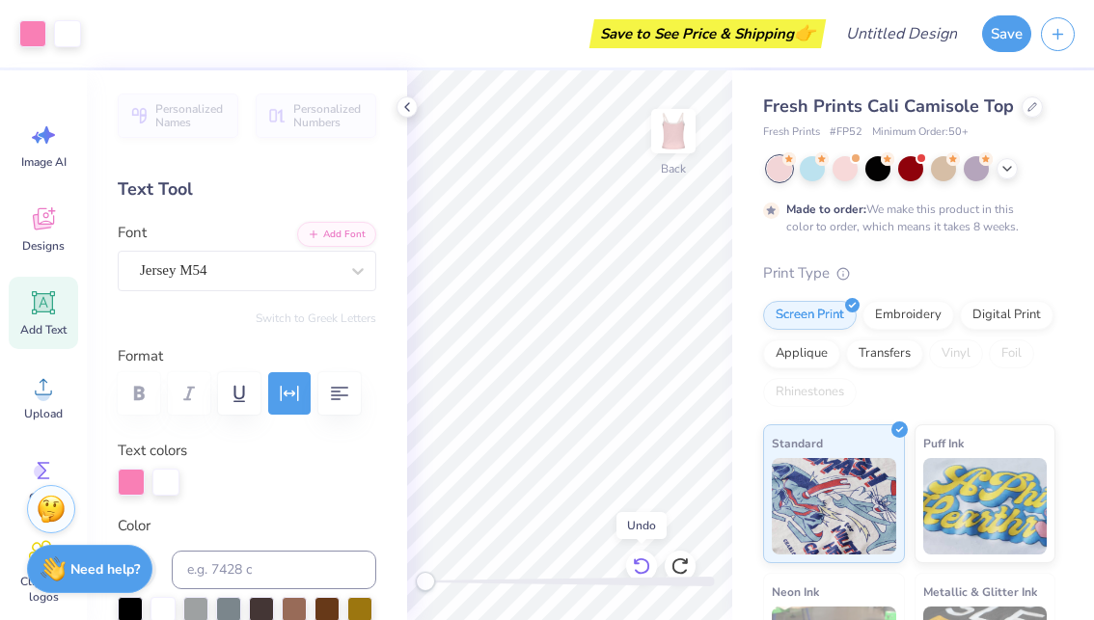
click at [637, 566] on icon at bounding box center [641, 566] width 19 height 19
click at [638, 567] on icon at bounding box center [641, 566] width 19 height 19
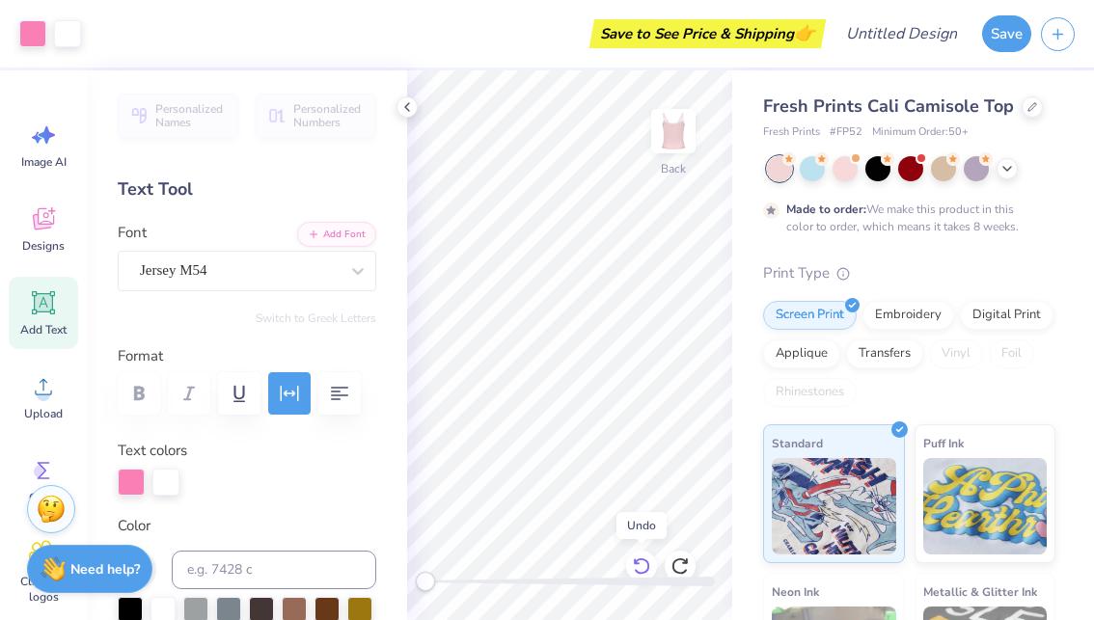
click at [638, 567] on icon at bounding box center [641, 566] width 19 height 19
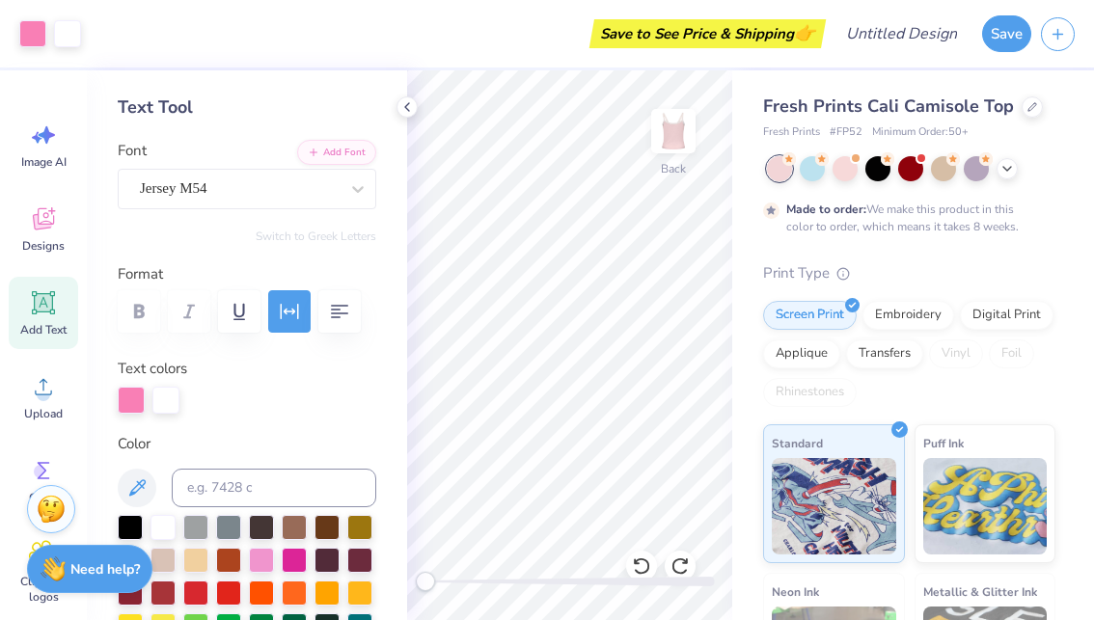
scroll to position [83, 0]
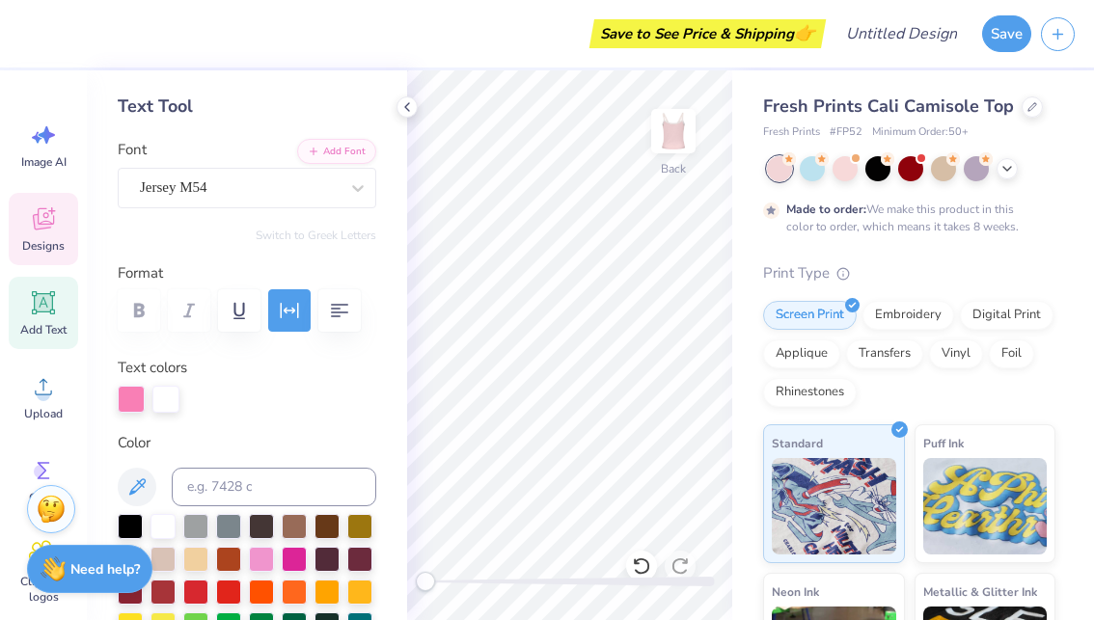
click at [64, 207] on div "Designs" at bounding box center [43, 229] width 69 height 72
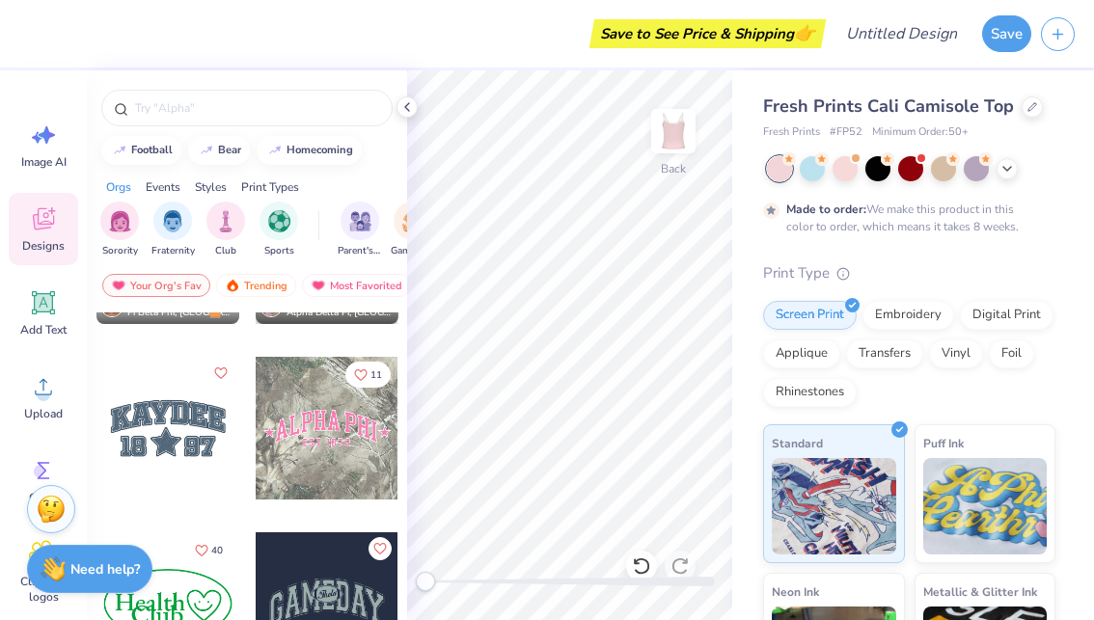
scroll to position [2965, 0]
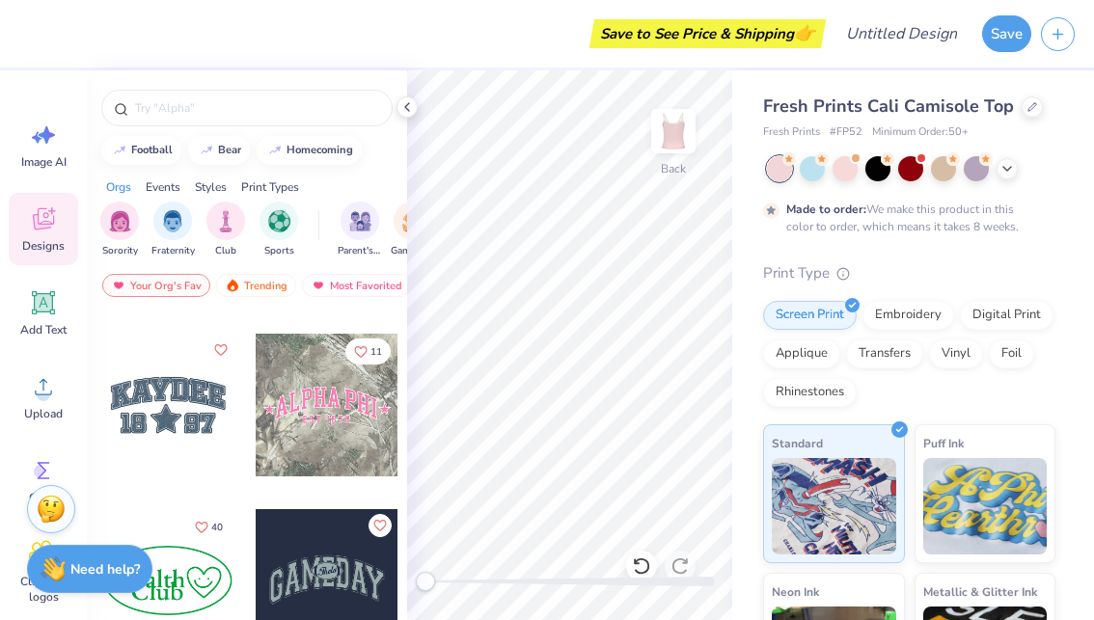
click at [165, 387] on div at bounding box center [168, 405] width 143 height 143
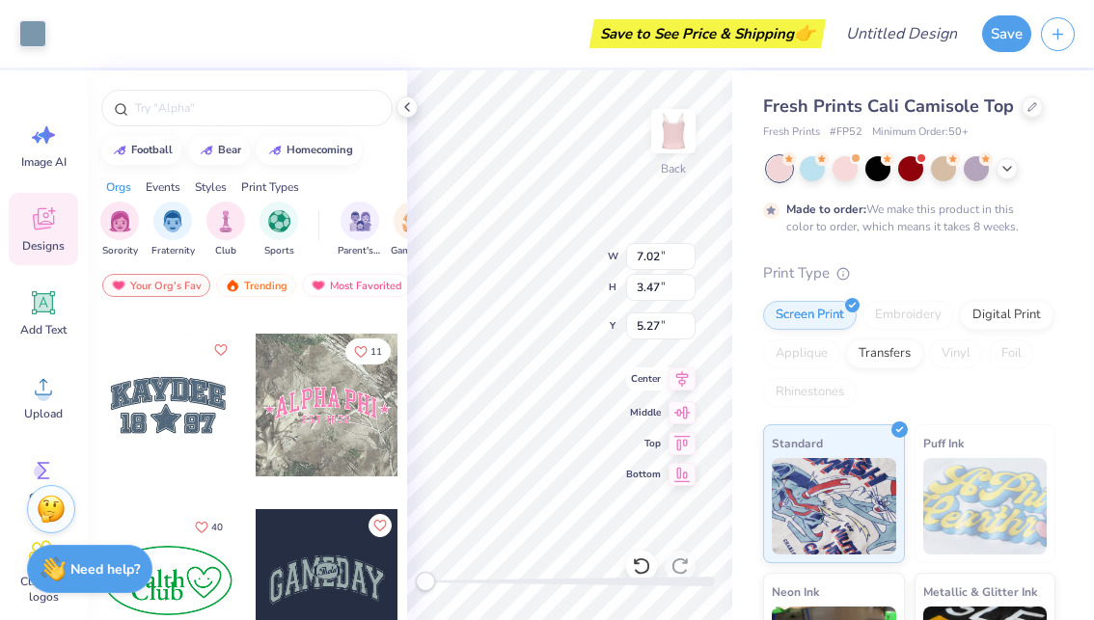
type input "0.09"
type input "6.20"
click at [640, 372] on div "Center" at bounding box center [660, 379] width 69 height 23
type input "0.12"
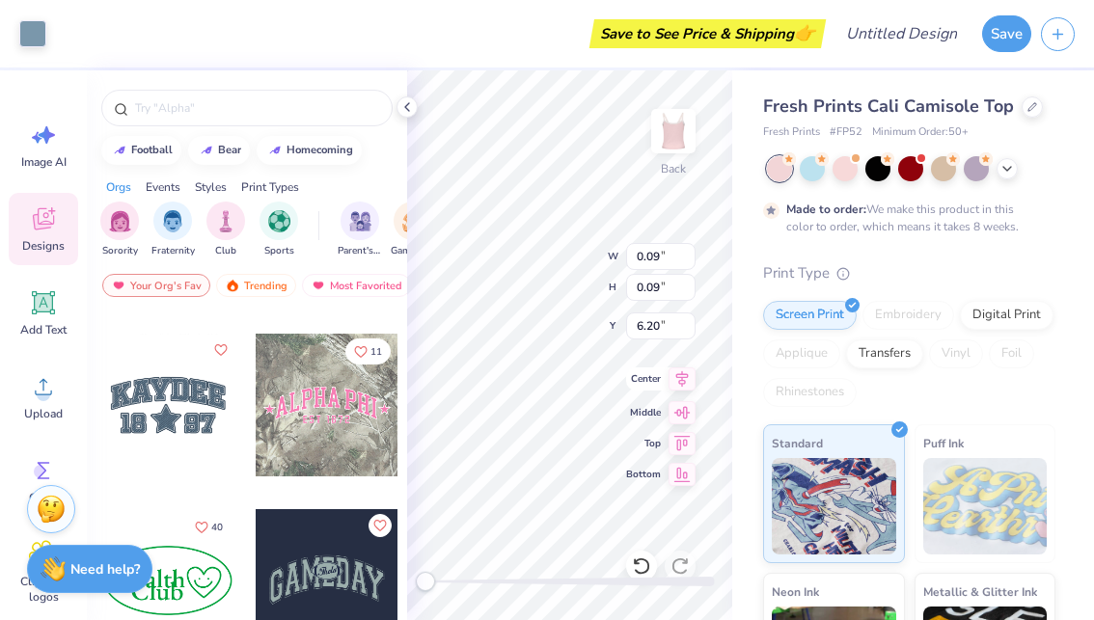
type input "0.16"
type input "6.35"
type input "0.07"
type input "7.88"
type input "0.06"
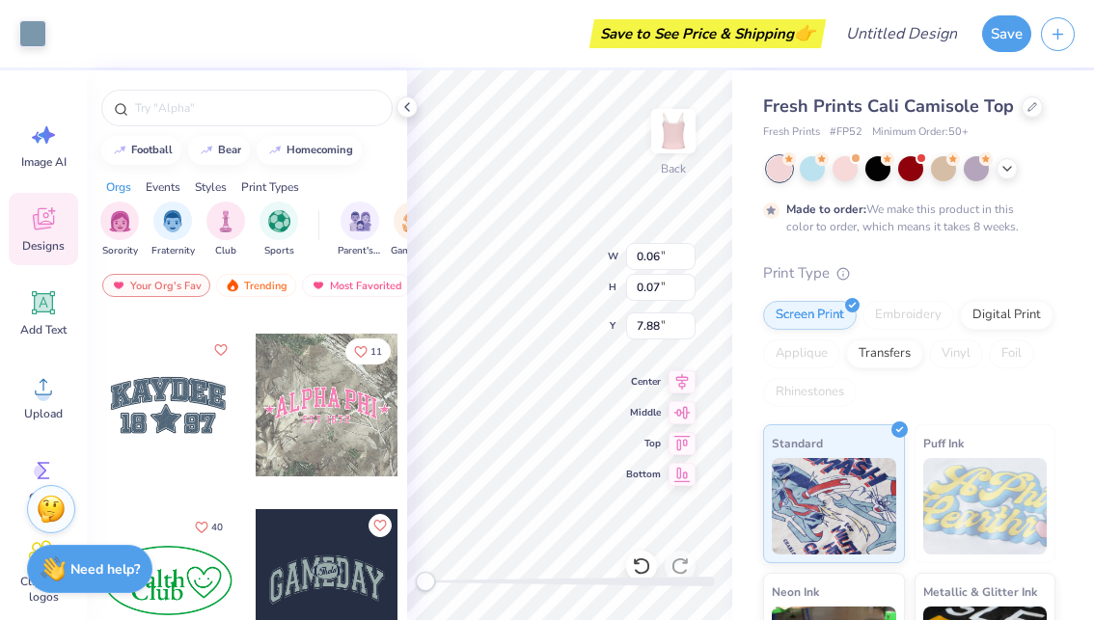
type input "7.91"
type input "1.92"
type input "1.27"
type input "7.47"
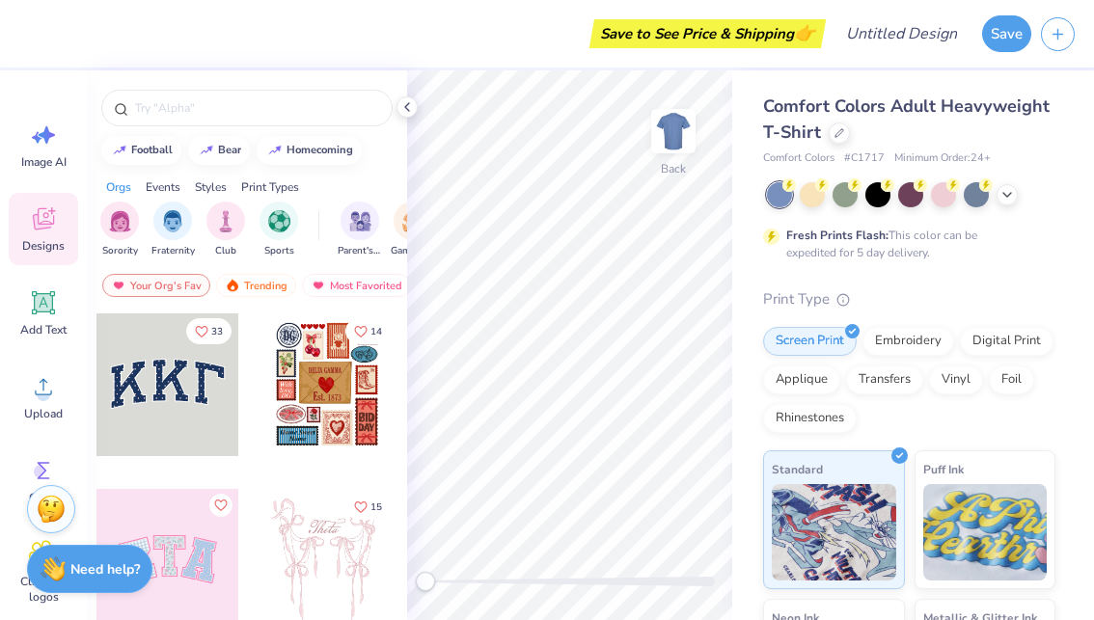
click at [850, 130] on div "Comfort Colors Adult Heavyweight T-Shirt" at bounding box center [909, 120] width 292 height 52
click at [841, 133] on icon at bounding box center [840, 131] width 10 height 10
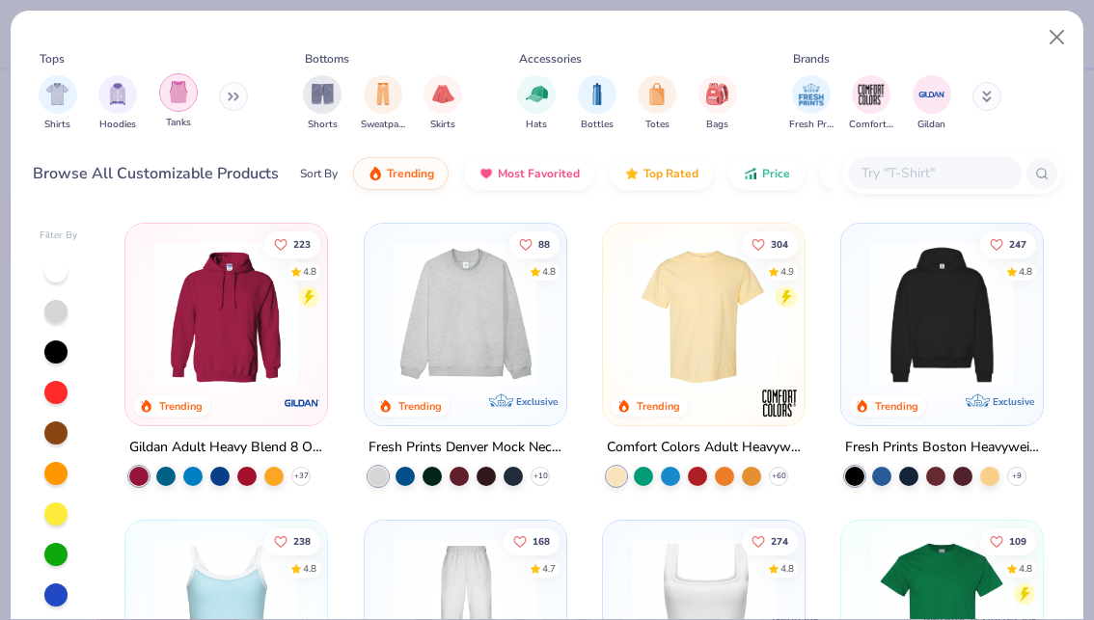
click at [179, 103] on img "filter for Tanks" at bounding box center [178, 92] width 21 height 22
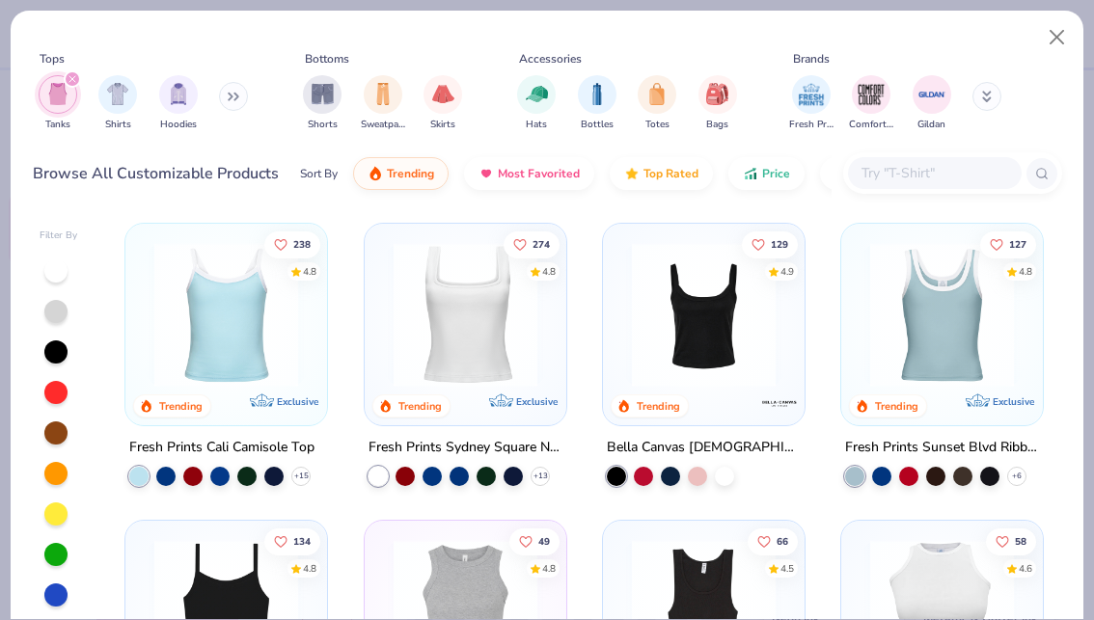
click at [253, 326] on img at bounding box center [226, 315] width 163 height 144
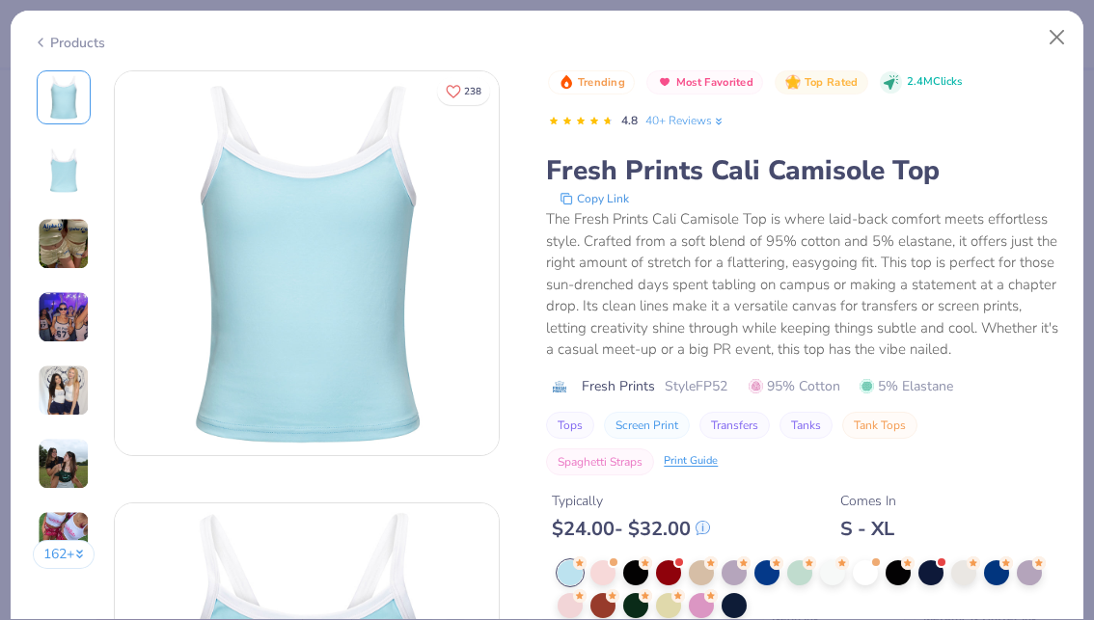
scroll to position [115, 0]
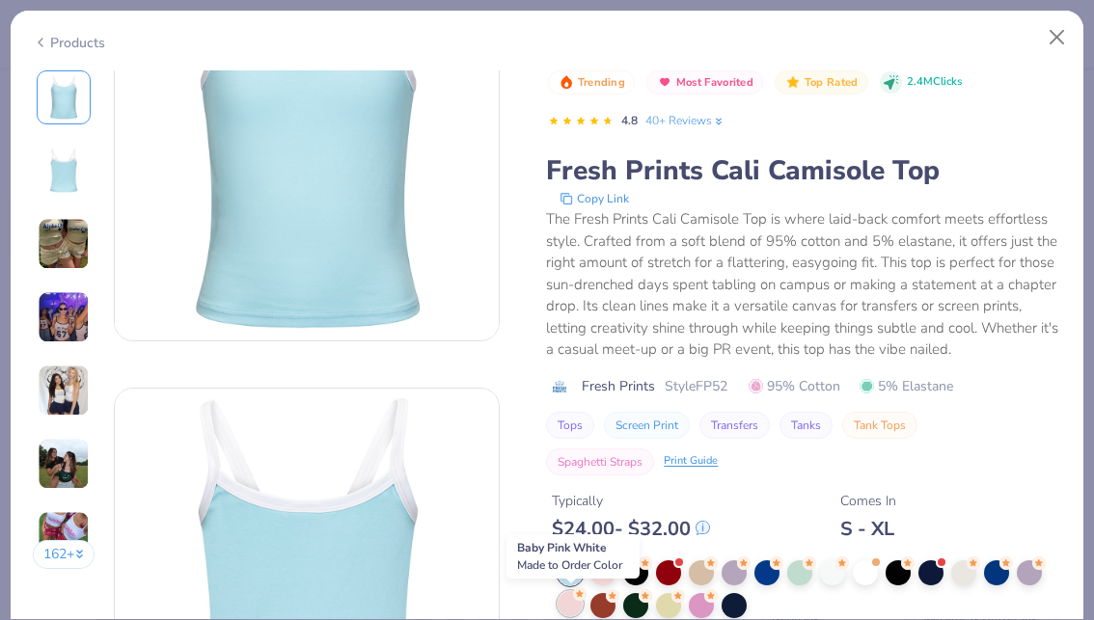
click at [574, 600] on div at bounding box center [570, 604] width 25 height 25
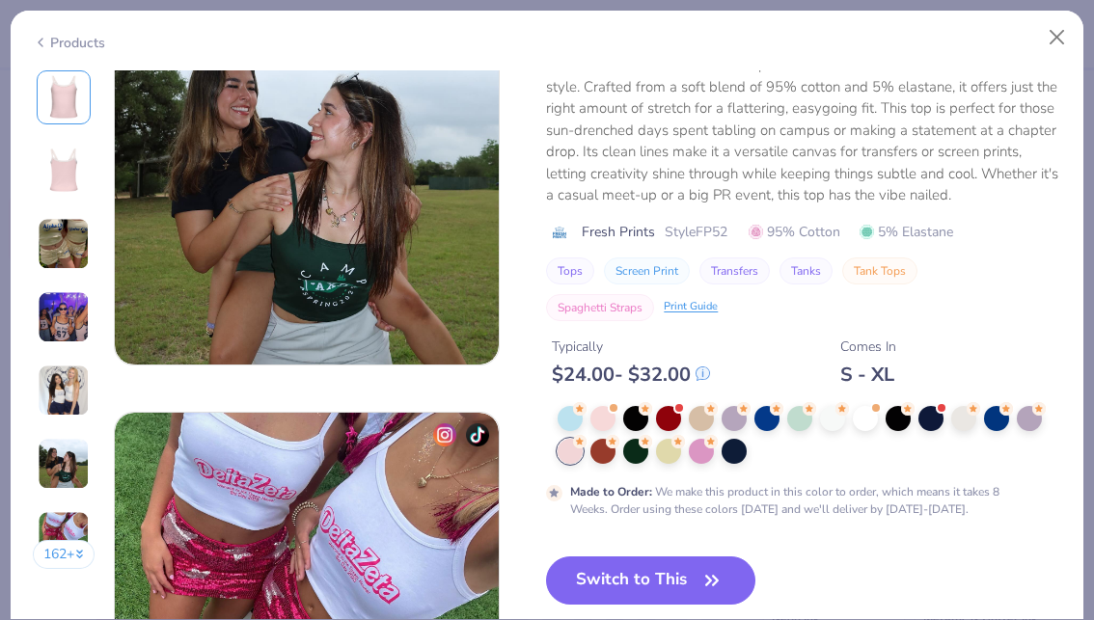
scroll to position [2260, 0]
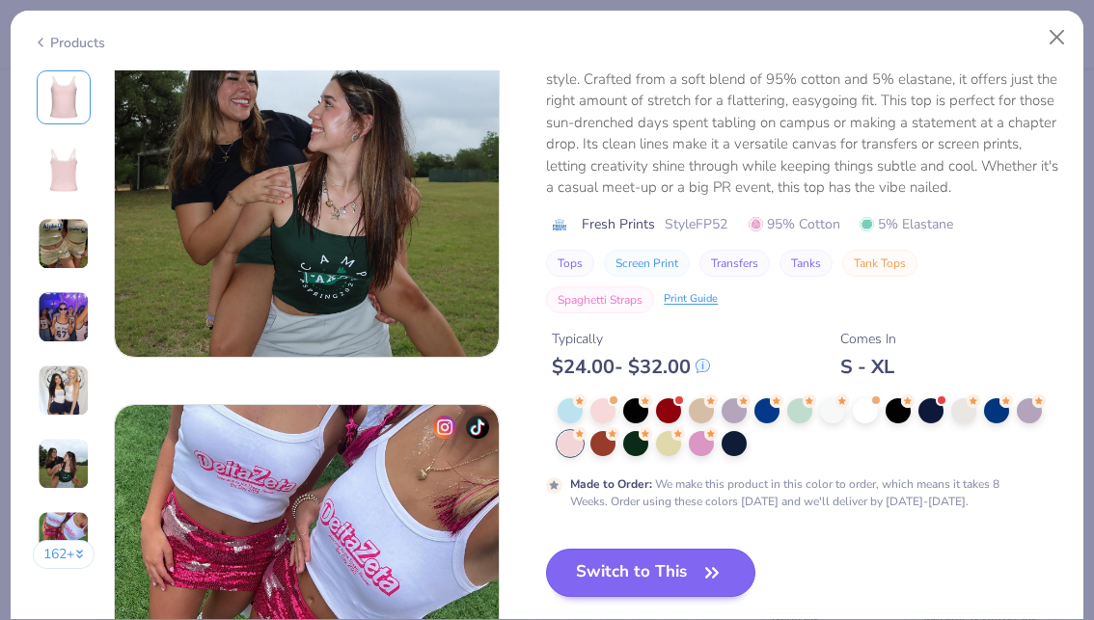
click at [643, 575] on button "Switch to This" at bounding box center [650, 573] width 209 height 48
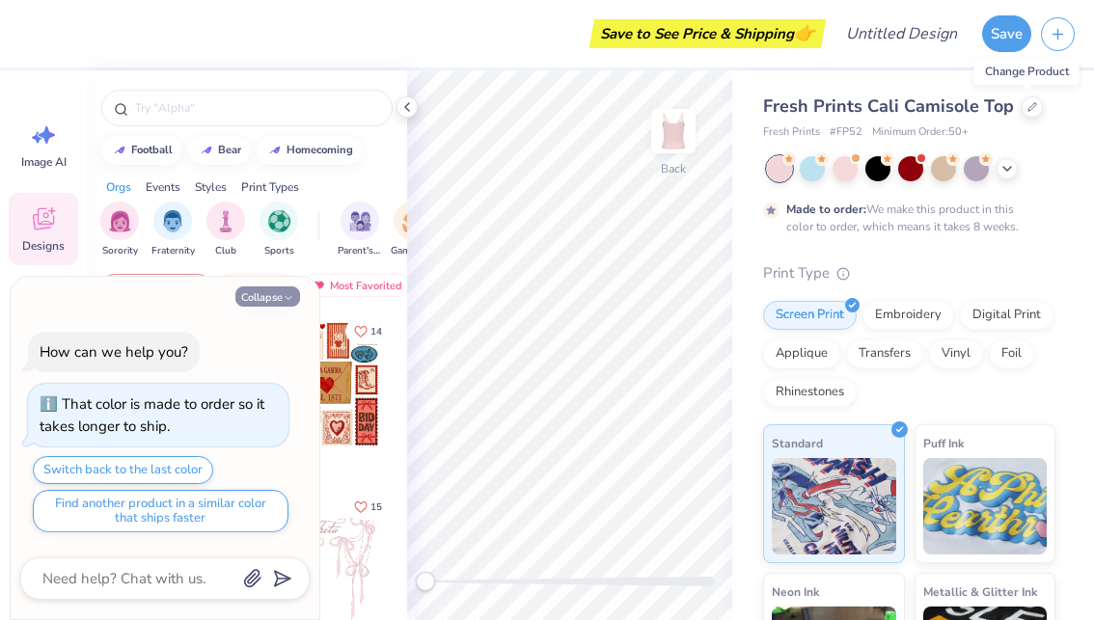
click at [284, 298] on icon "button" at bounding box center [289, 298] width 12 height 12
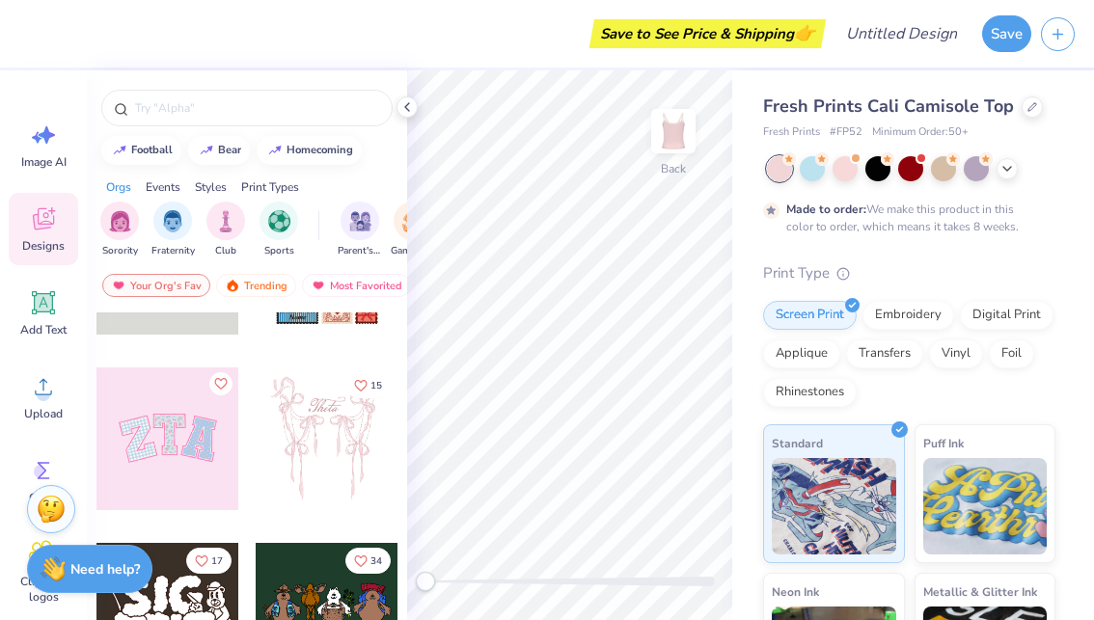
scroll to position [125, 0]
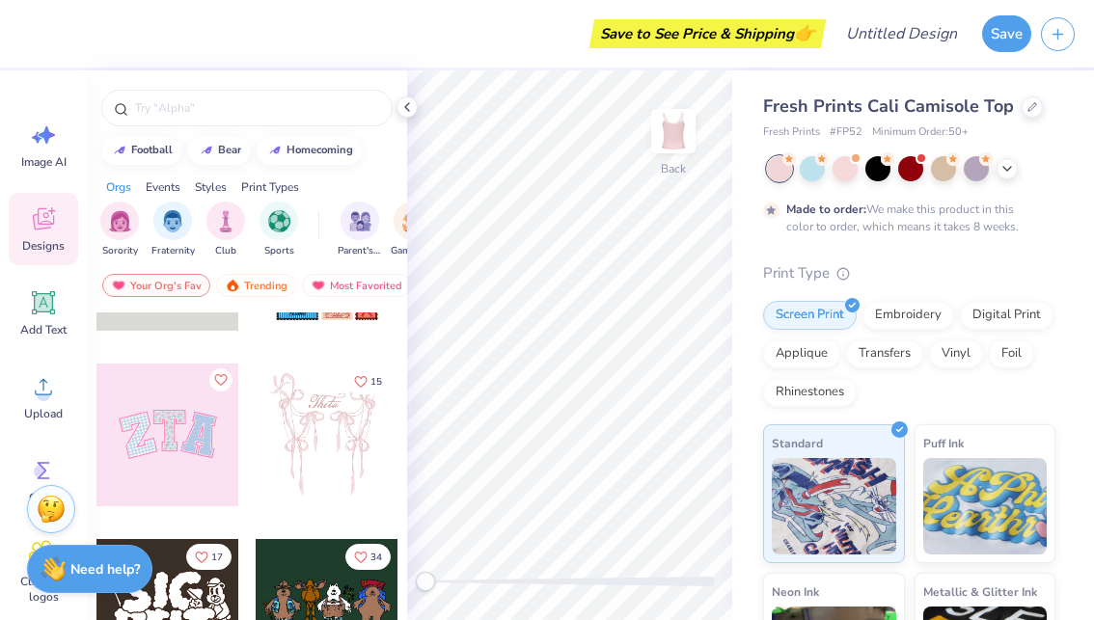
click at [213, 441] on div at bounding box center [168, 435] width 143 height 143
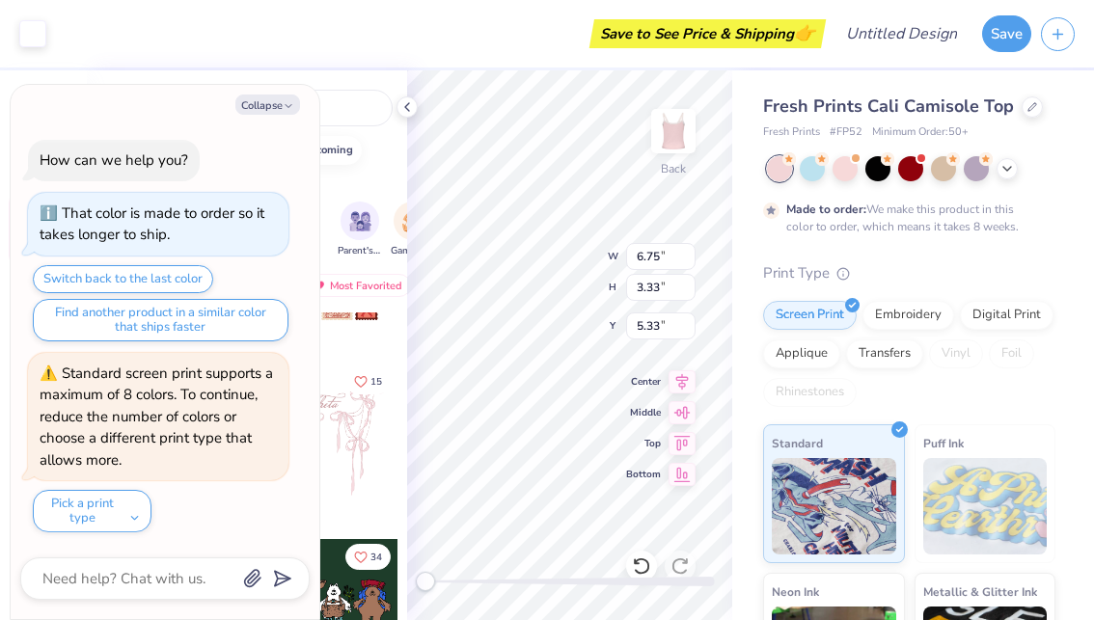
type textarea "x"
type input "2.11"
type input "2.74"
type input "5.37"
click at [266, 109] on button "Collapse" at bounding box center [267, 105] width 65 height 20
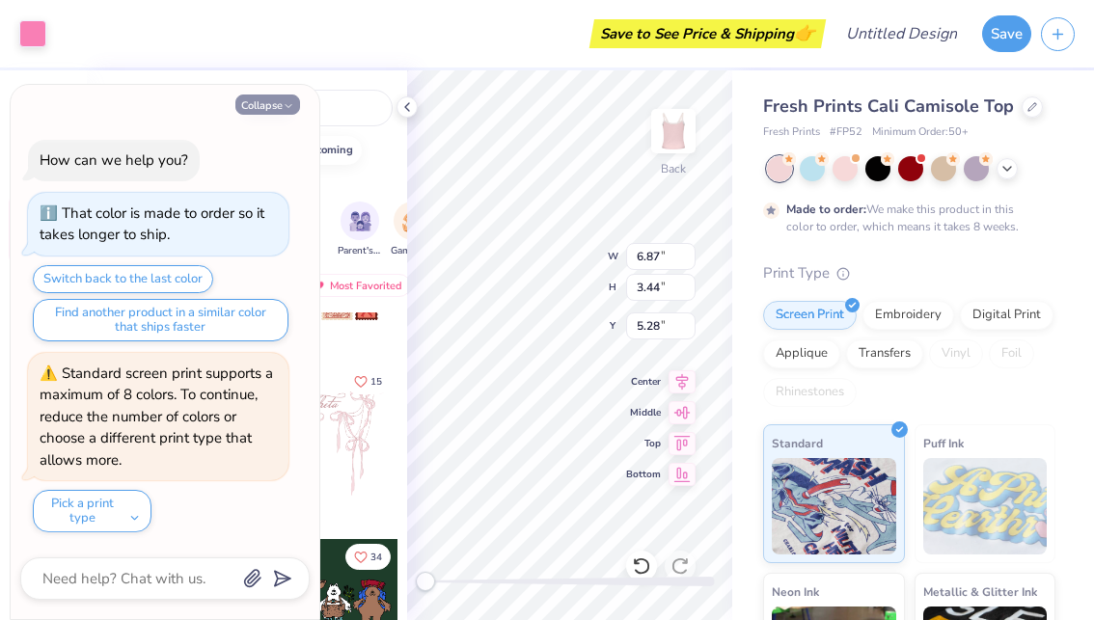
type textarea "x"
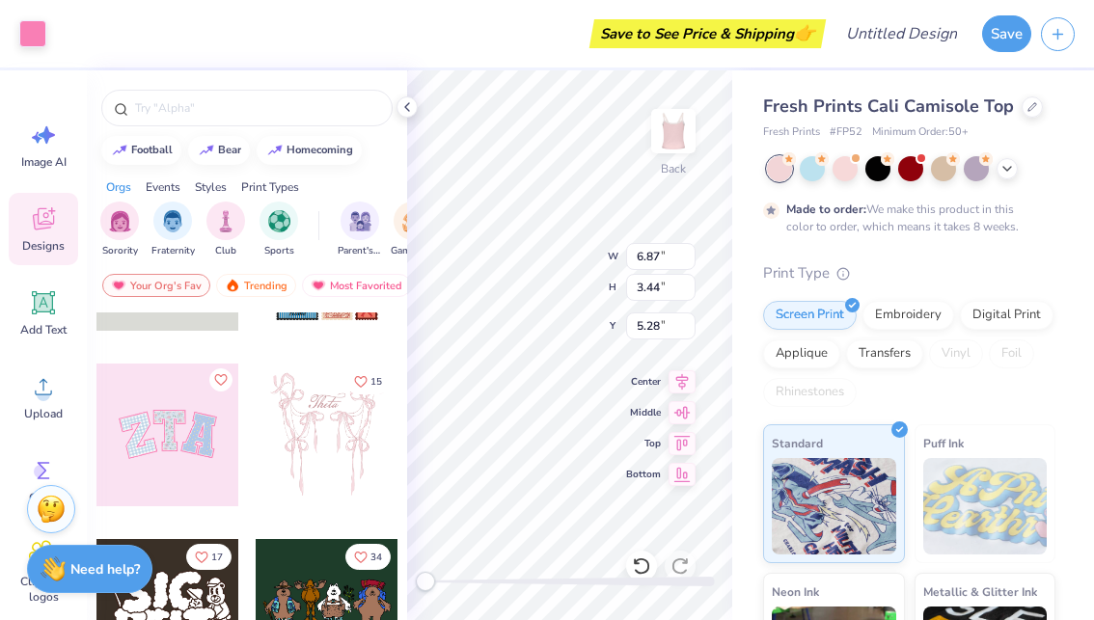
type input "6.75"
type input "3.33"
type input "5.34"
click at [38, 309] on icon at bounding box center [44, 303] width 18 height 18
type input "3.96"
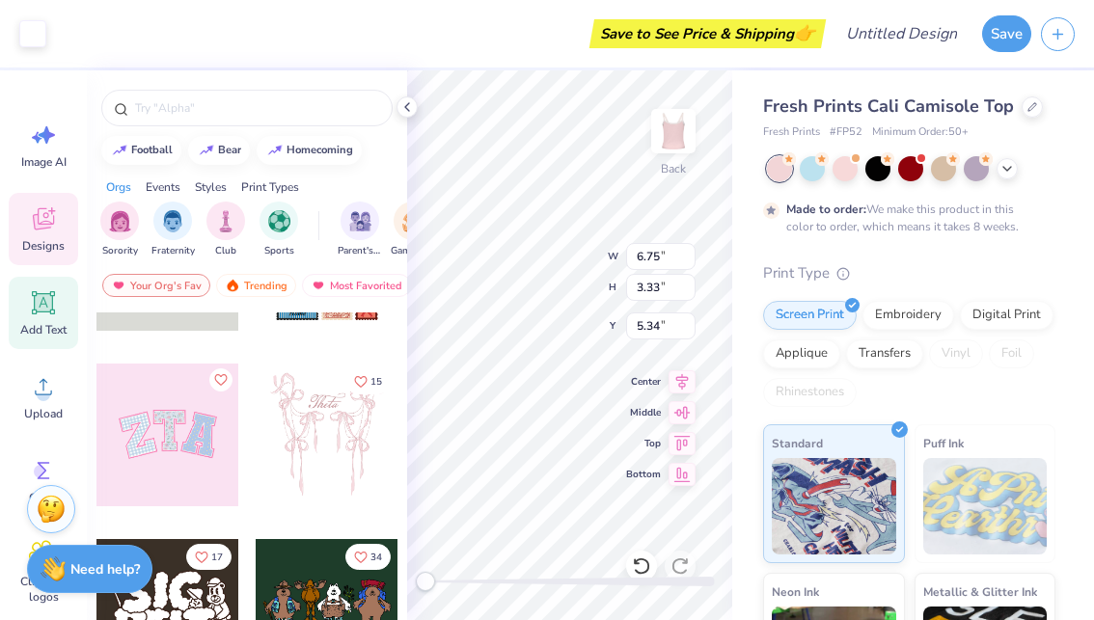
type input "1.15"
type input "6.43"
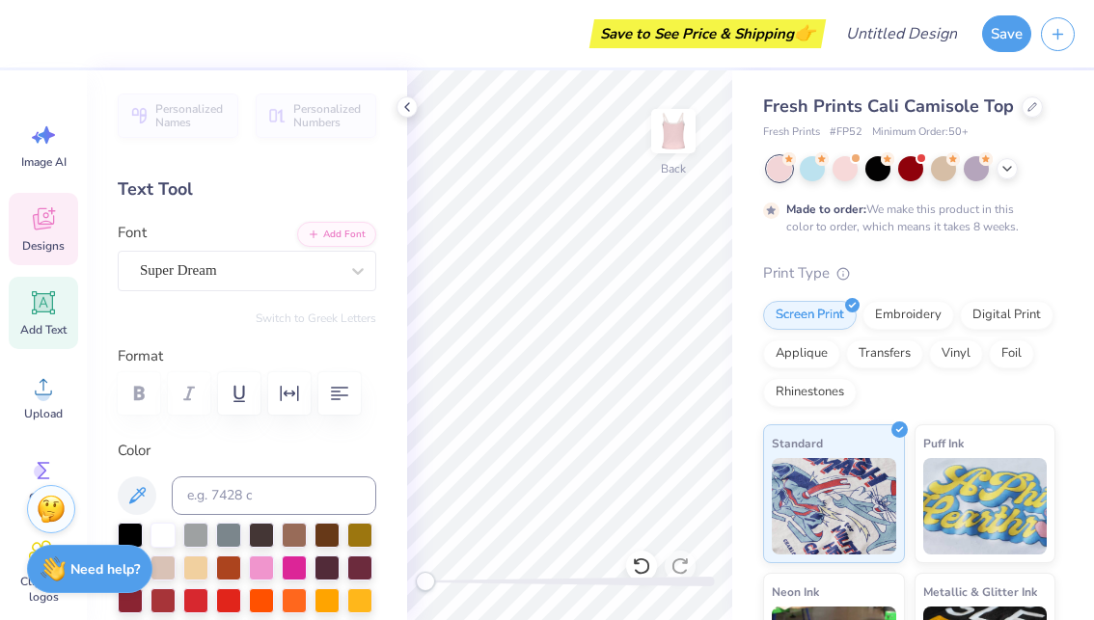
click at [61, 217] on div "Designs" at bounding box center [43, 229] width 69 height 72
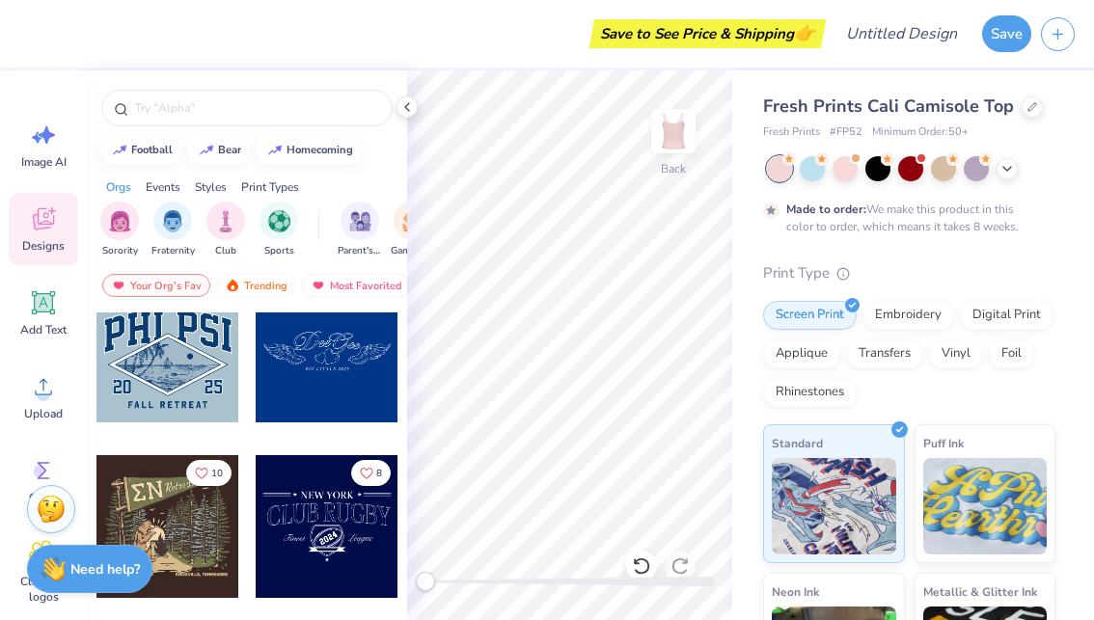
scroll to position [6888, 0]
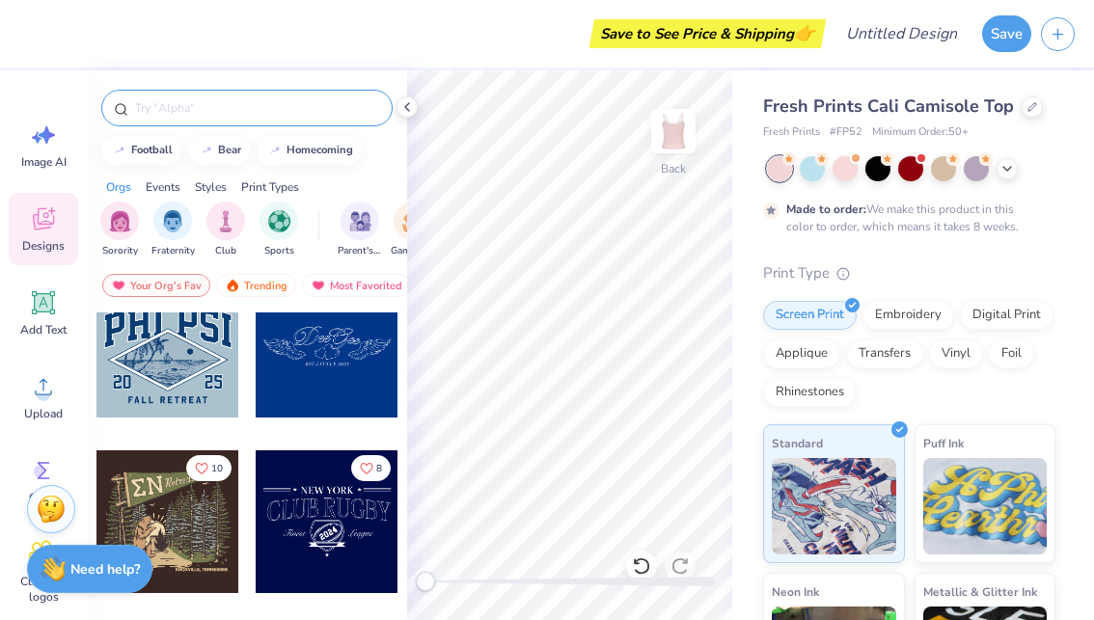
click at [241, 100] on input "text" at bounding box center [256, 107] width 247 height 19
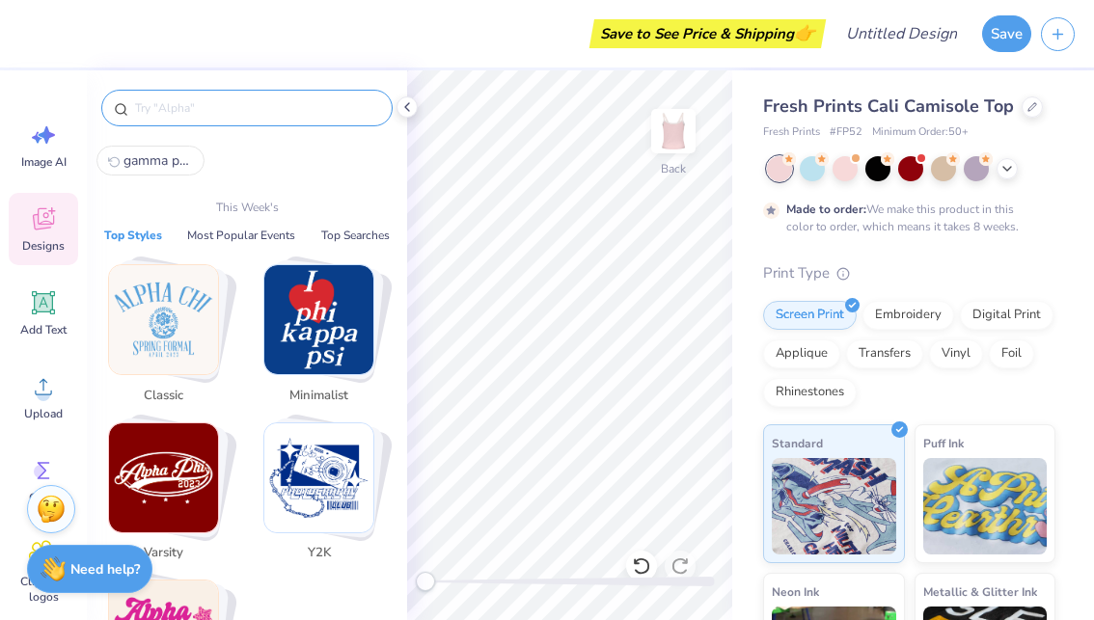
click at [251, 117] on input "text" at bounding box center [256, 107] width 247 height 19
click at [167, 100] on input "text" at bounding box center [256, 107] width 247 height 19
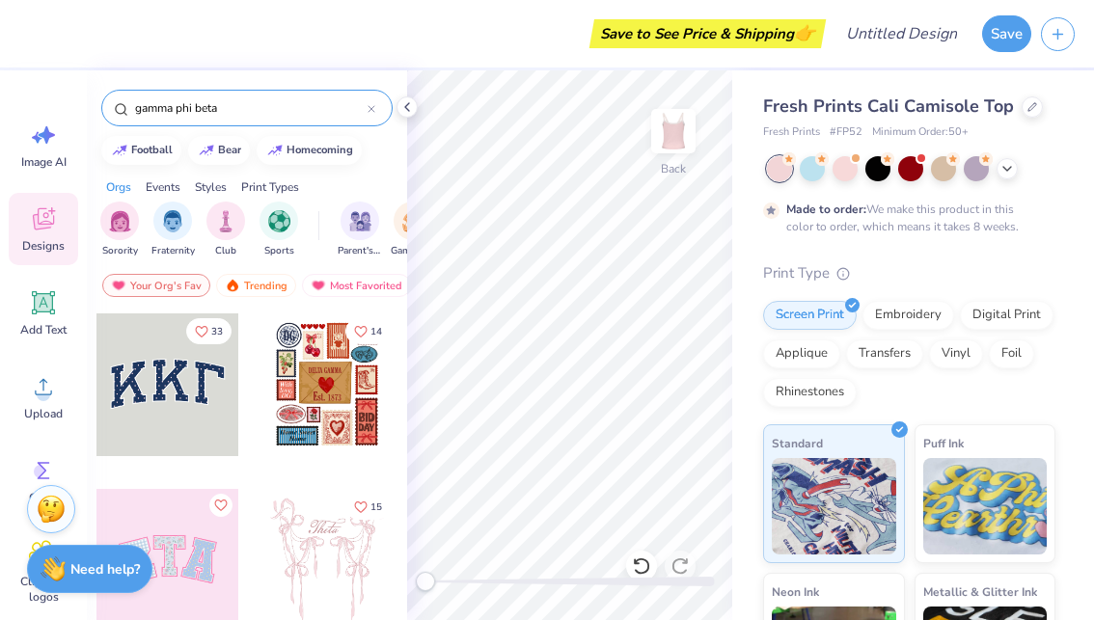
type input "gamma phi beta"
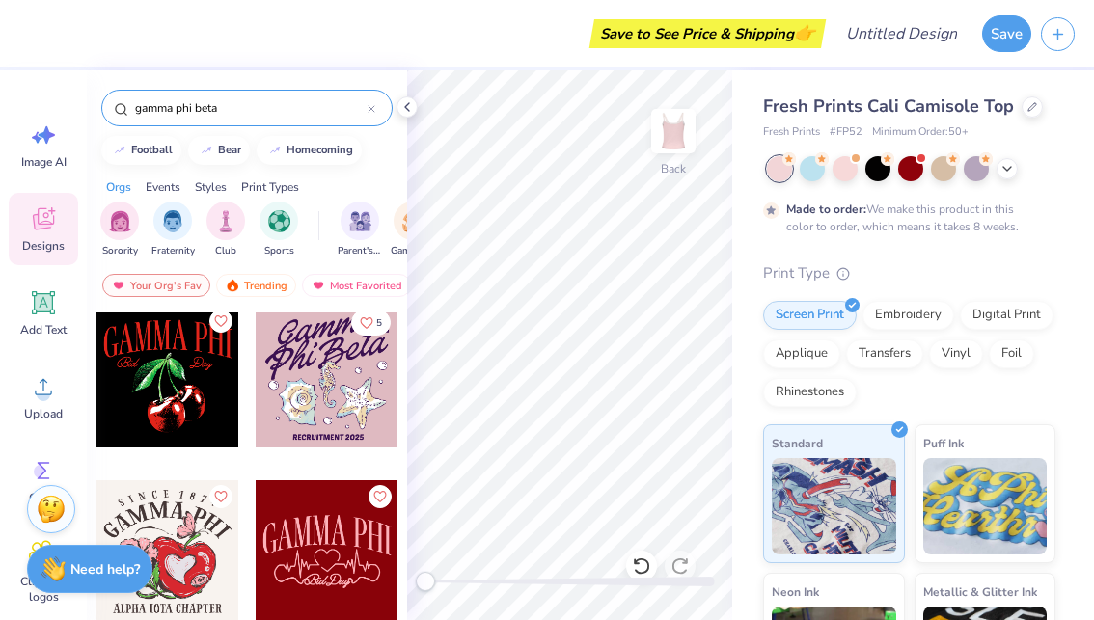
scroll to position [6342, 0]
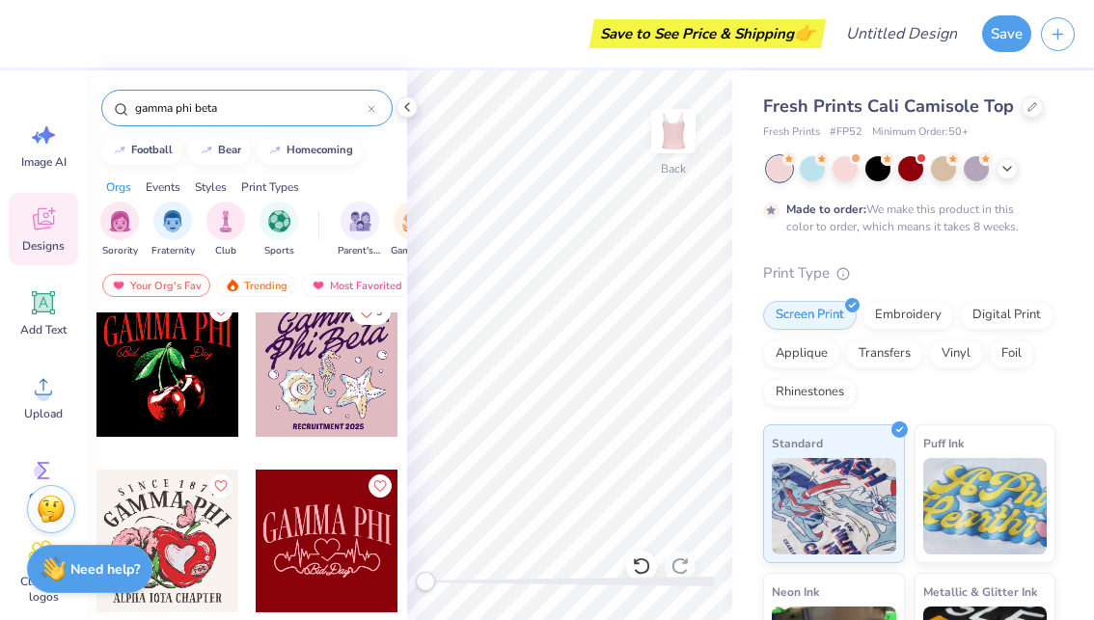
click at [473, 35] on div "Save to See Price & Shipping 👉" at bounding box center [425, 34] width 792 height 68
